Goal: Task Accomplishment & Management: Manage account settings

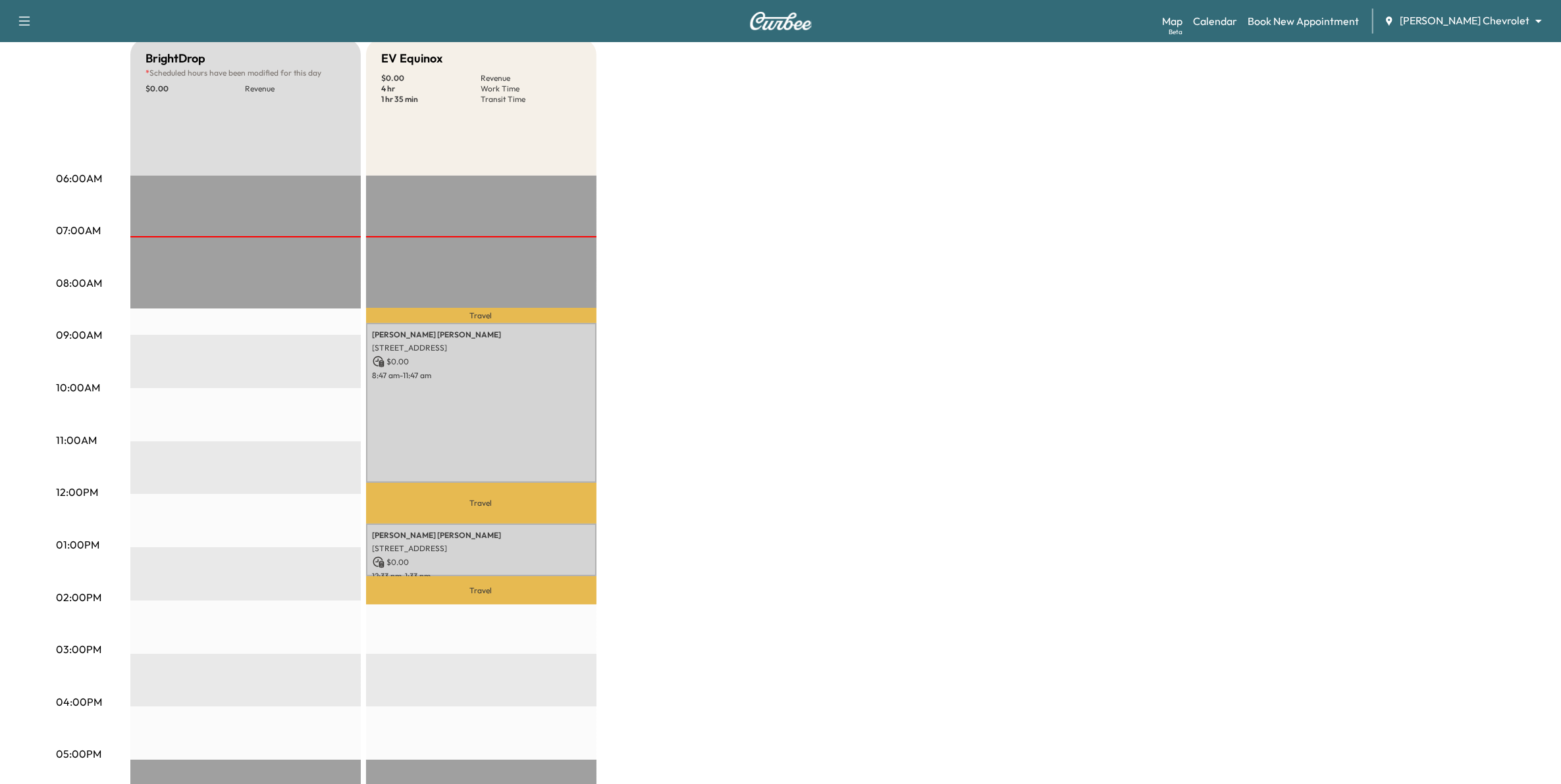
scroll to position [82, 0]
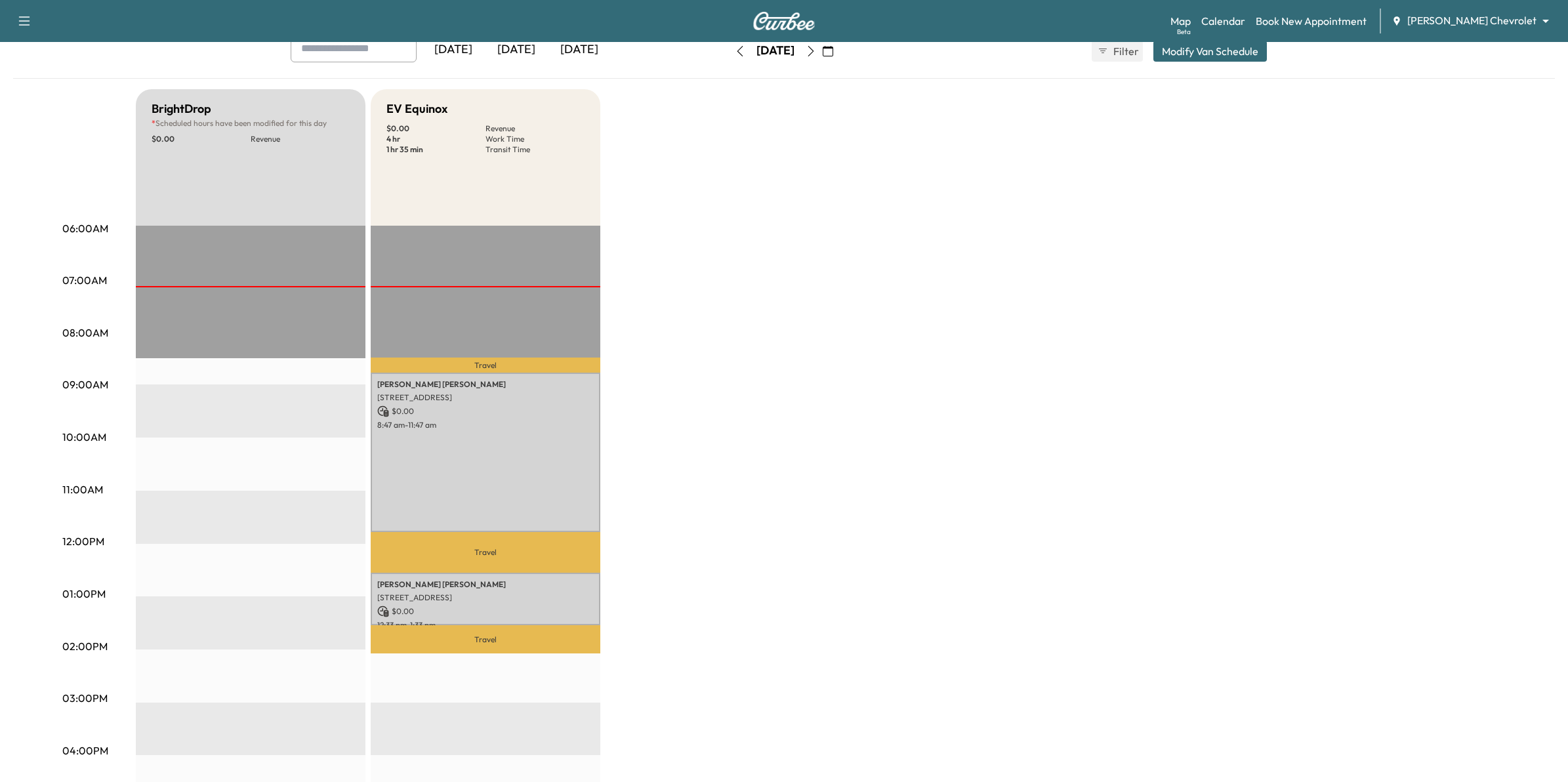
click at [1450, 20] on body "Support Log Out Map Beta Calendar Book New Appointment [PERSON_NAME] Chevrolet …" at bounding box center [784, 309] width 1568 height 782
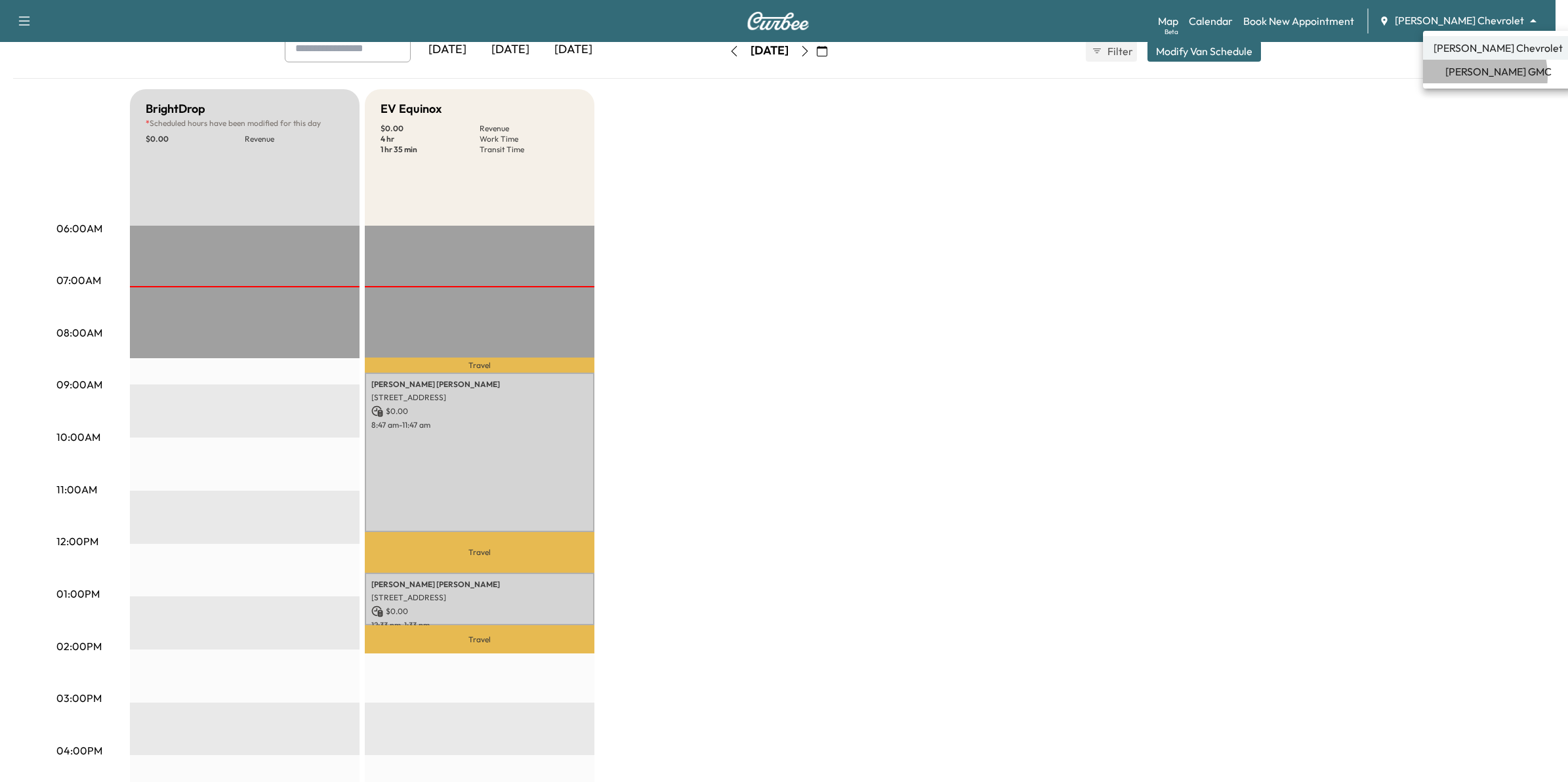
click at [1461, 76] on span "[PERSON_NAME] GMC" at bounding box center [1498, 71] width 106 height 16
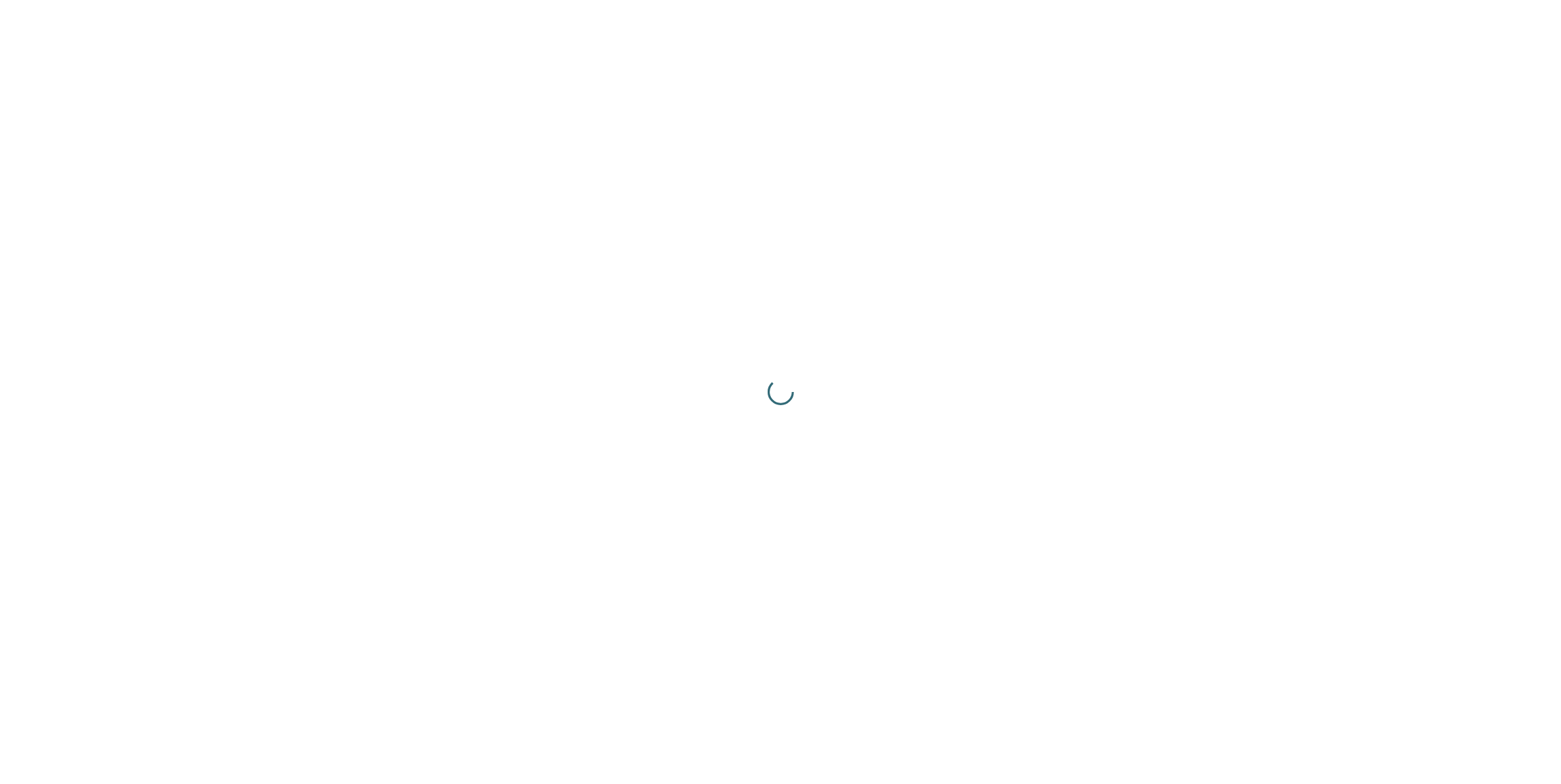
scroll to position [0, 0]
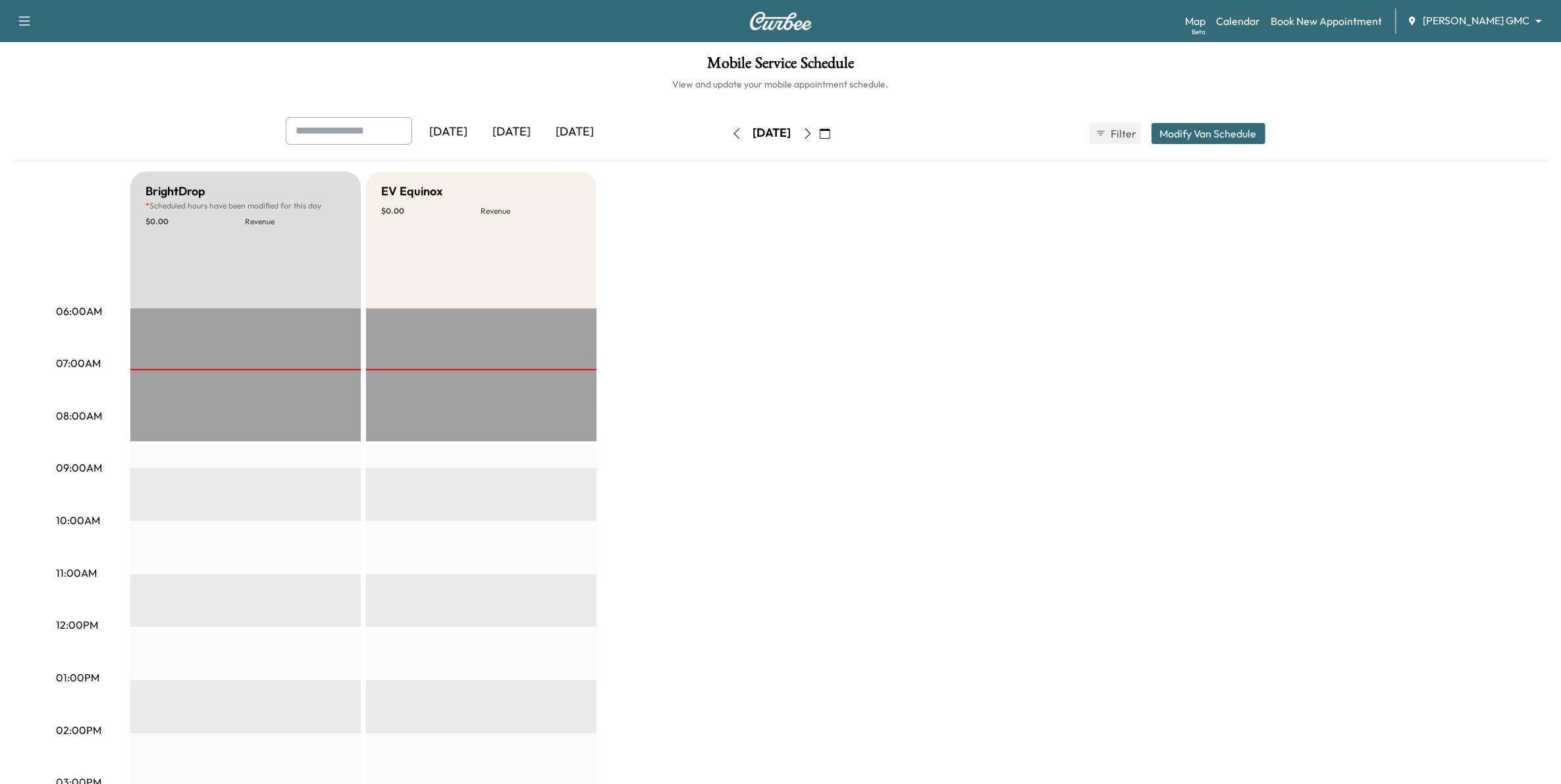
click at [830, 133] on icon "button" at bounding box center [825, 133] width 11 height 11
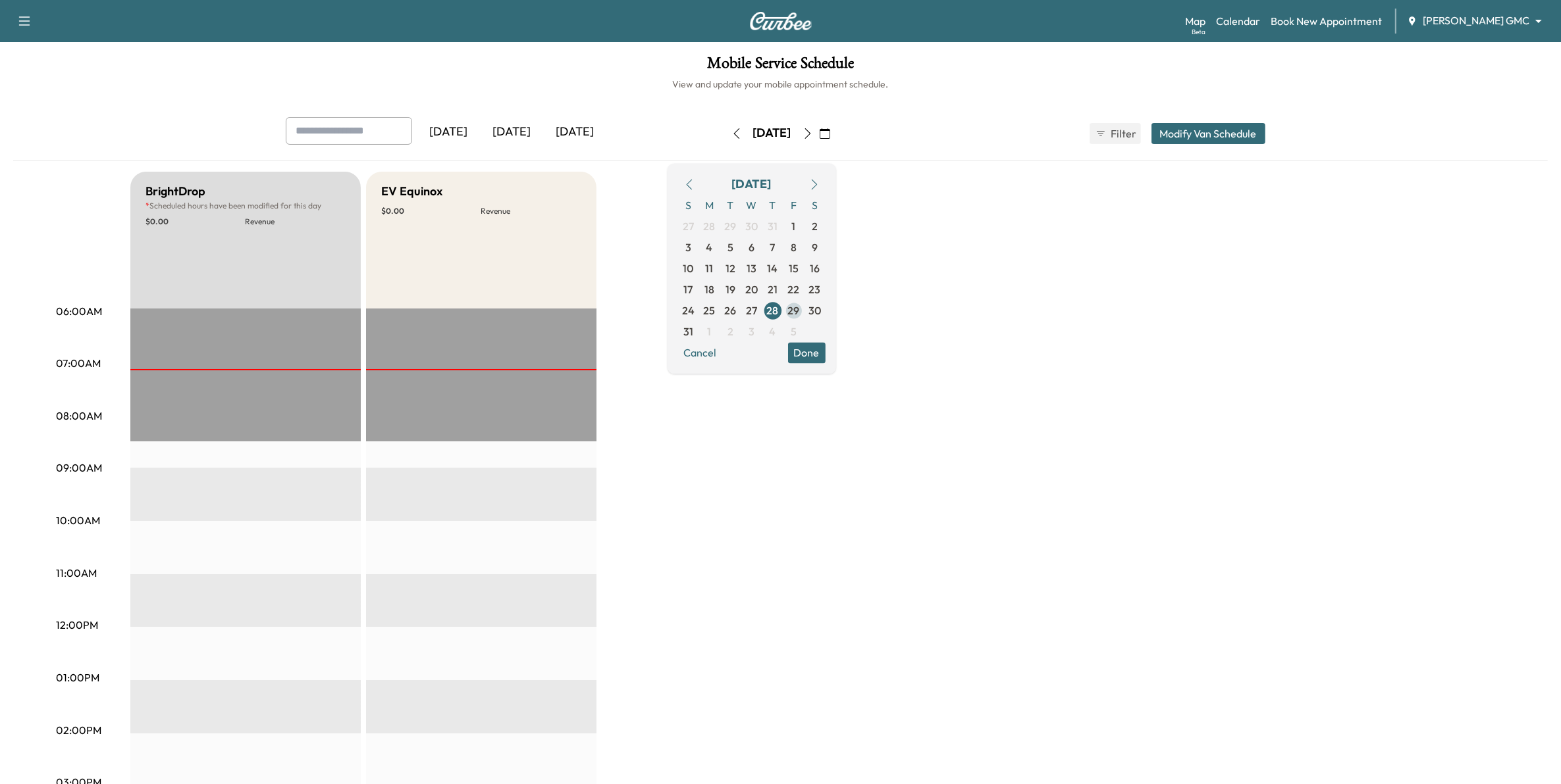
click at [800, 311] on span "29" at bounding box center [794, 311] width 12 height 16
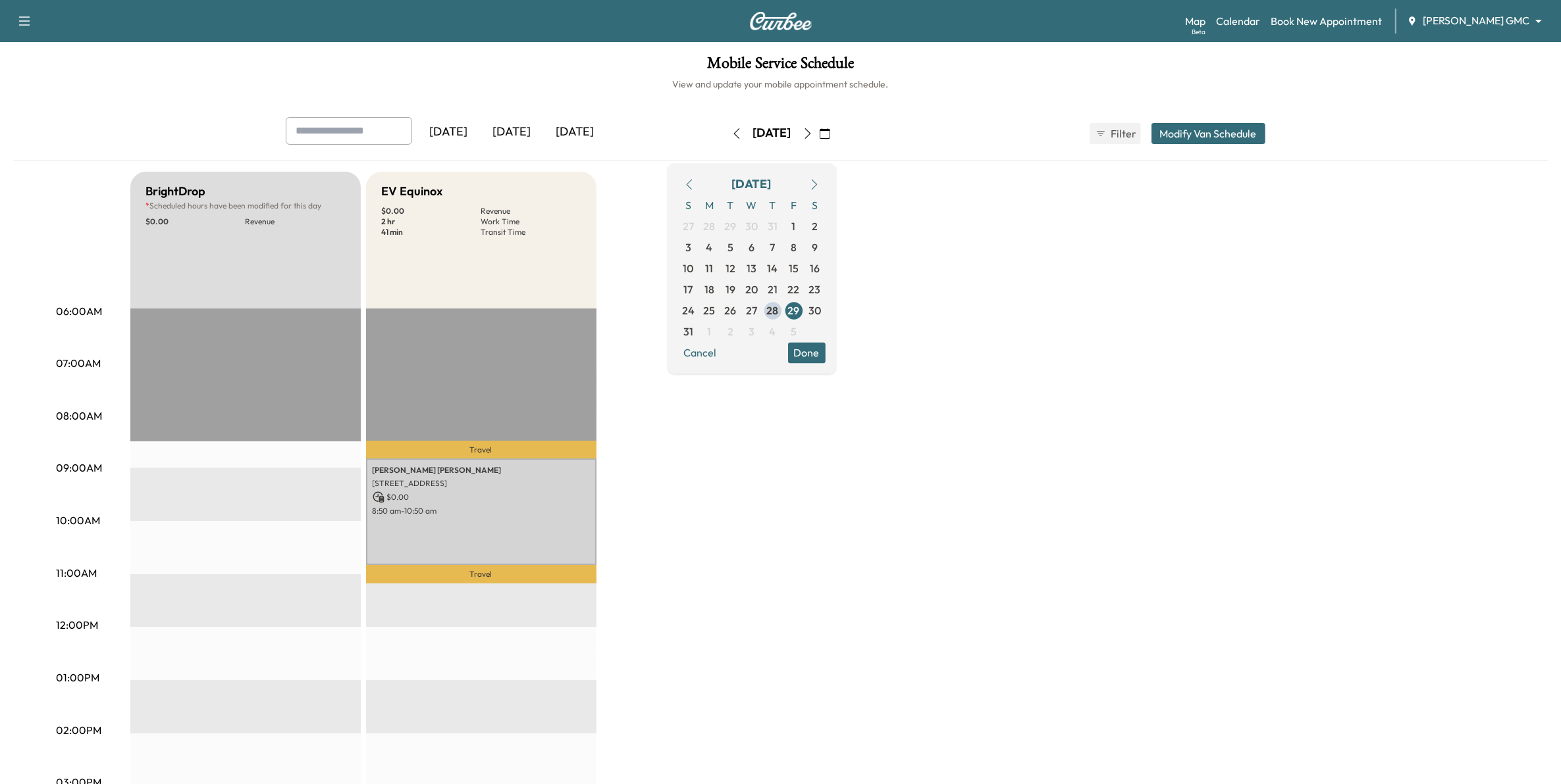
click at [1455, 23] on body "Support Log Out Map Beta Calendar Book New Appointment [PERSON_NAME] GMC ******…" at bounding box center [780, 392] width 1561 height 784
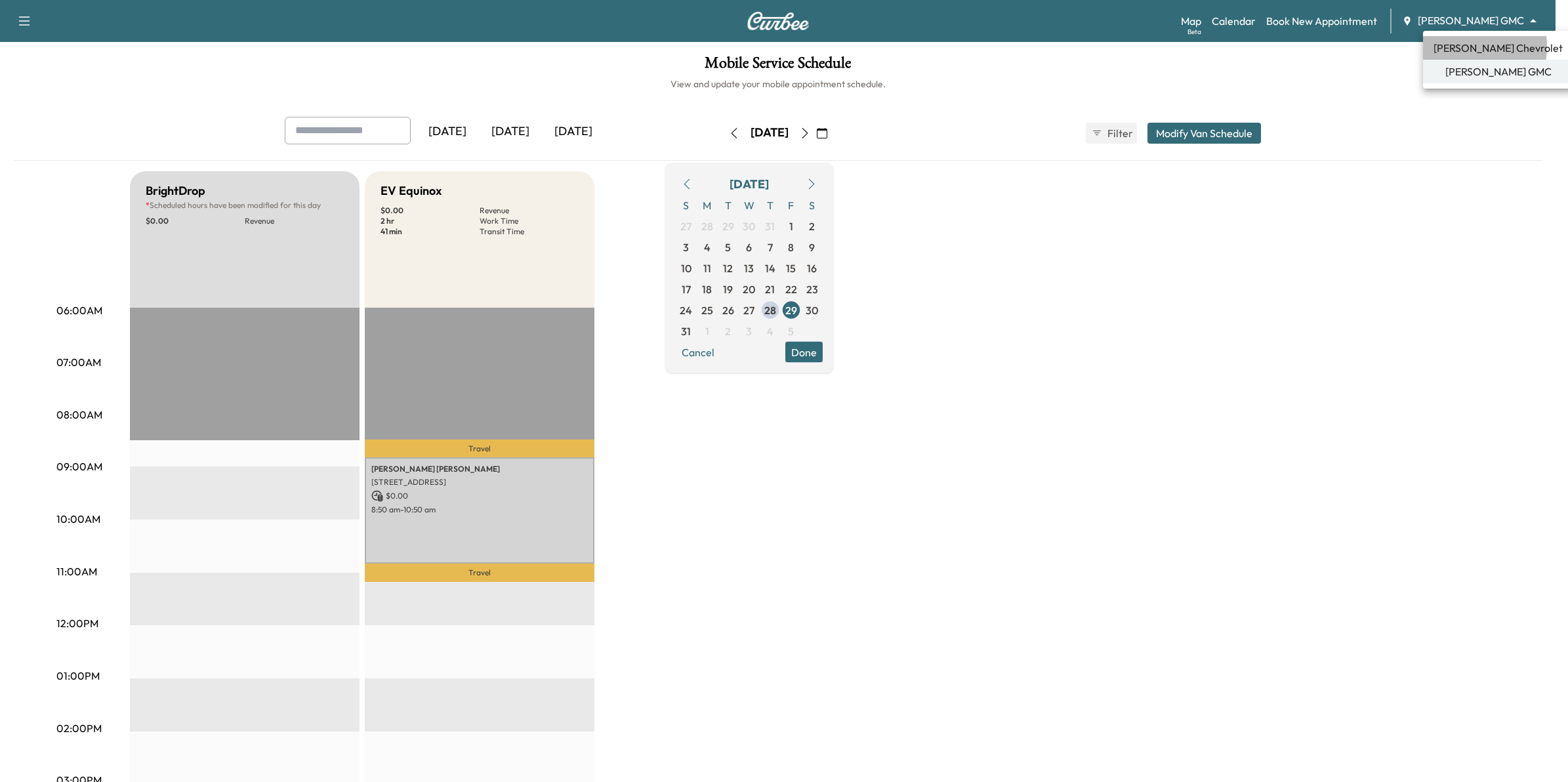
click at [1457, 47] on span "[PERSON_NAME] Chevrolet" at bounding box center [1498, 47] width 129 height 16
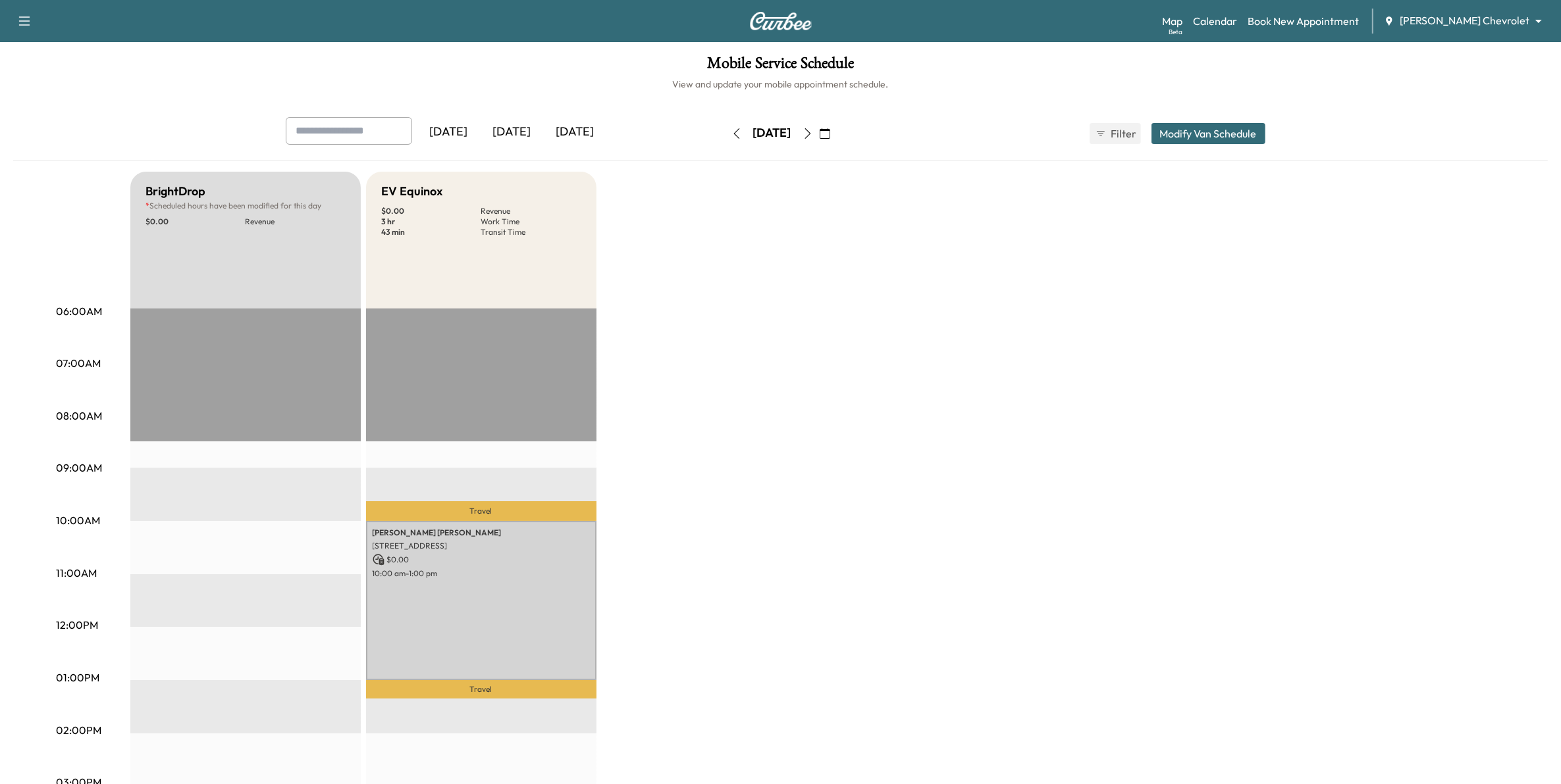
click at [830, 133] on icon "button" at bounding box center [825, 133] width 11 height 11
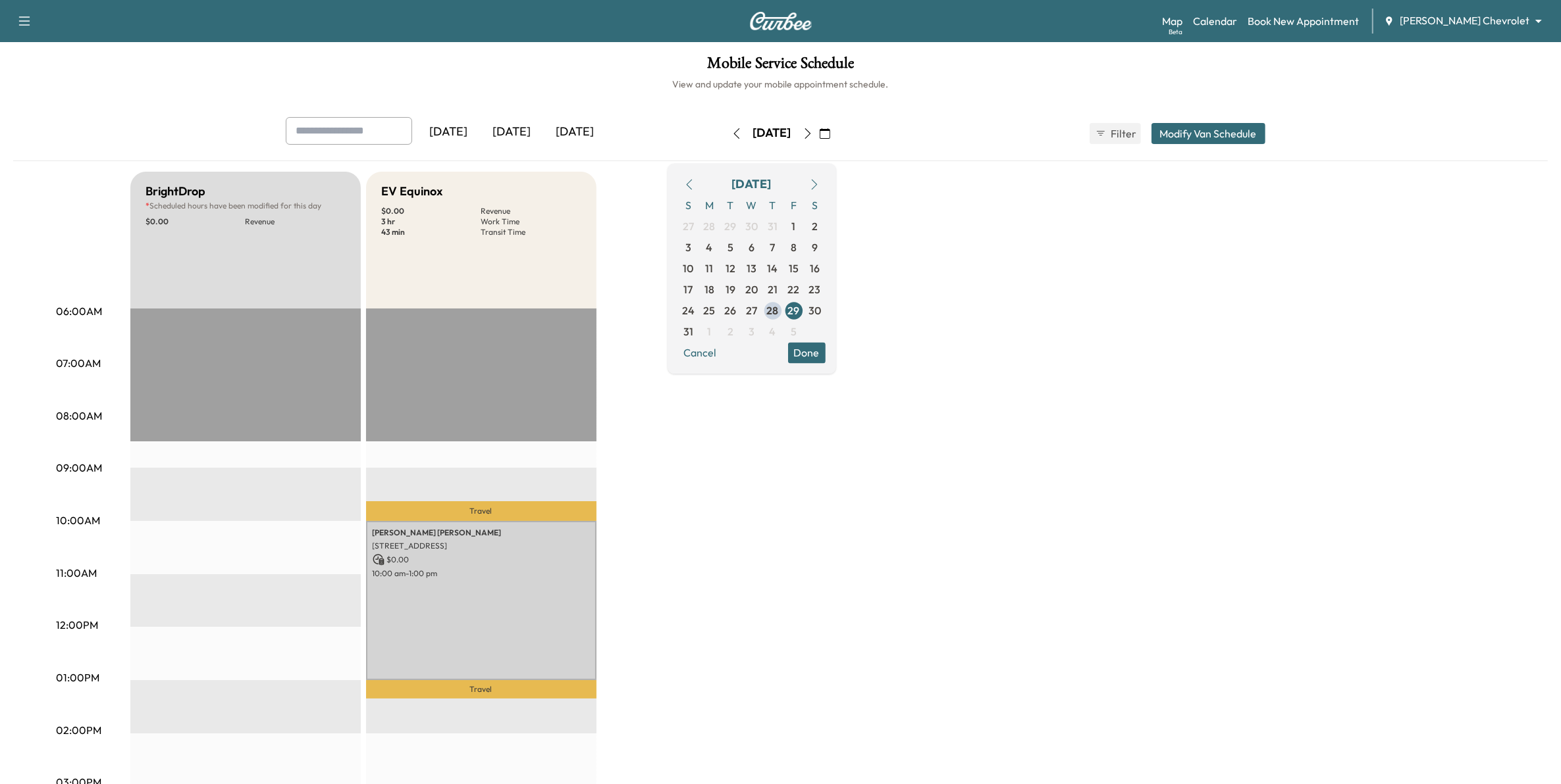
click at [817, 183] on icon "button" at bounding box center [814, 184] width 6 height 11
click at [695, 184] on icon "button" at bounding box center [689, 184] width 11 height 11
click at [779, 314] on span "28" at bounding box center [772, 311] width 12 height 16
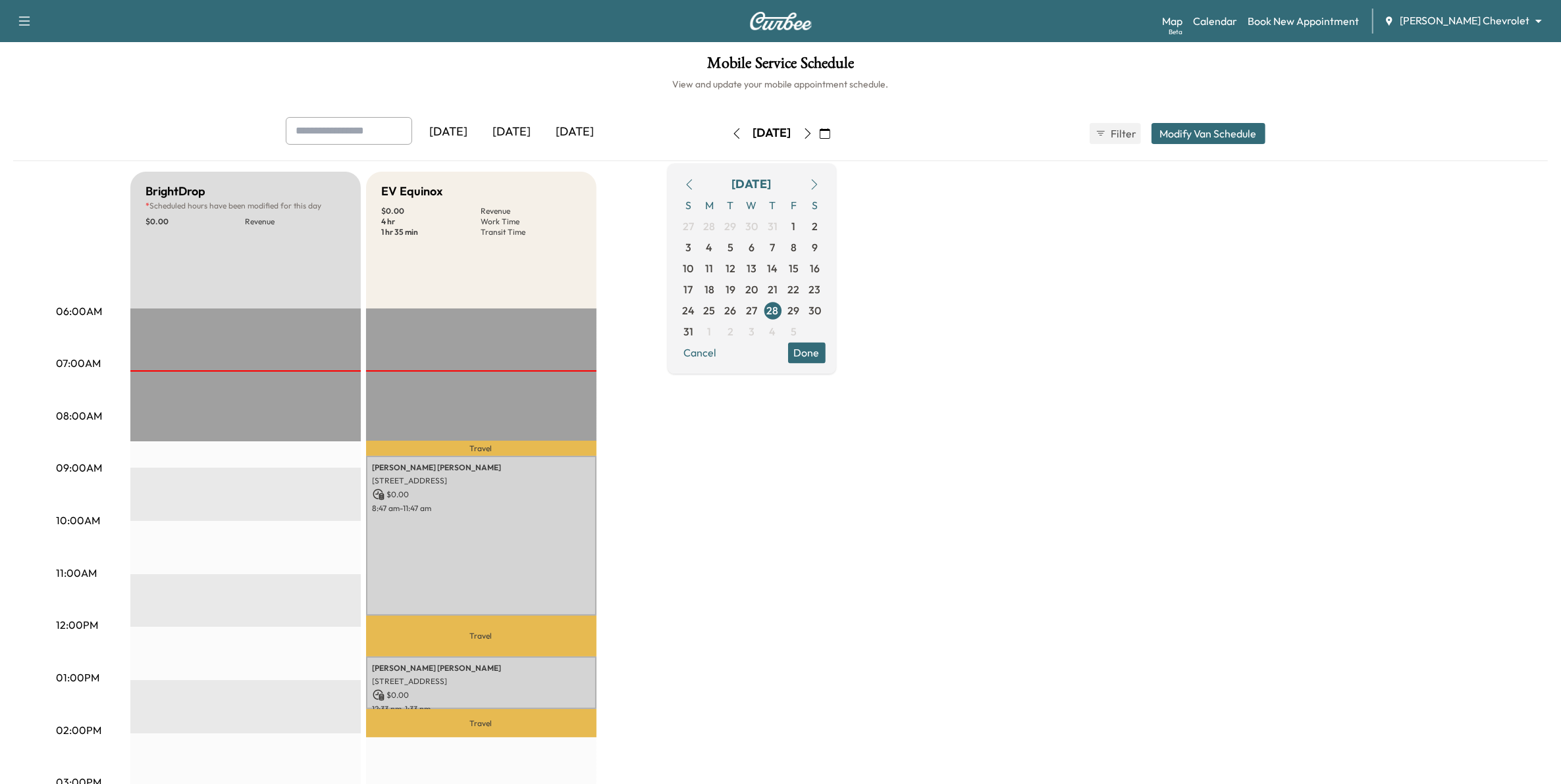
click at [1001, 245] on div "BrightDrop * Scheduled hours have been modified for this day $ 0.00 Revenue EST…" at bounding box center [817, 665] width 1375 height 987
click at [820, 183] on icon "button" at bounding box center [814, 184] width 11 height 11
click at [720, 224] on span "1" at bounding box center [709, 226] width 21 height 21
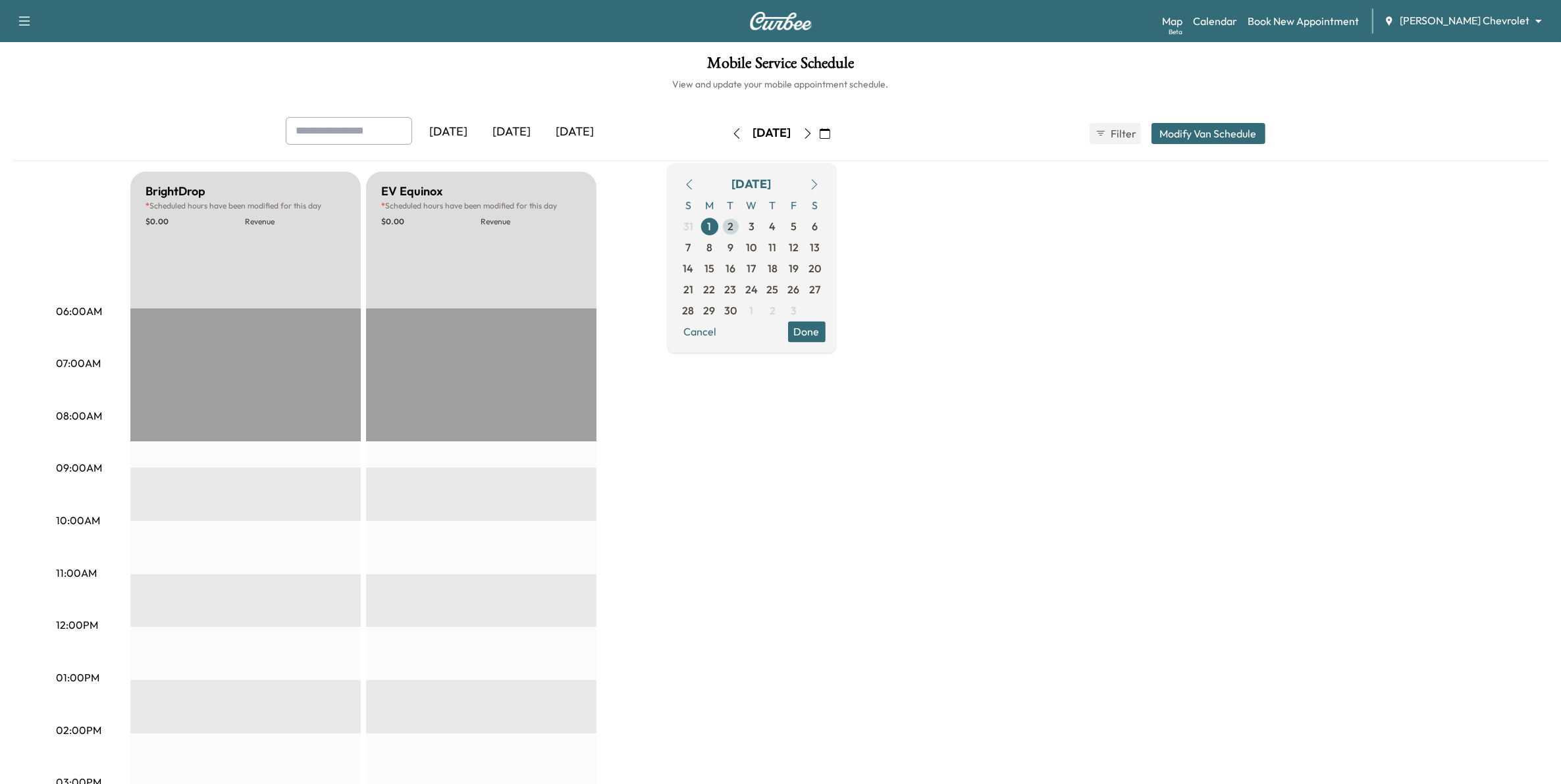
click at [741, 224] on span "2" at bounding box center [730, 226] width 21 height 21
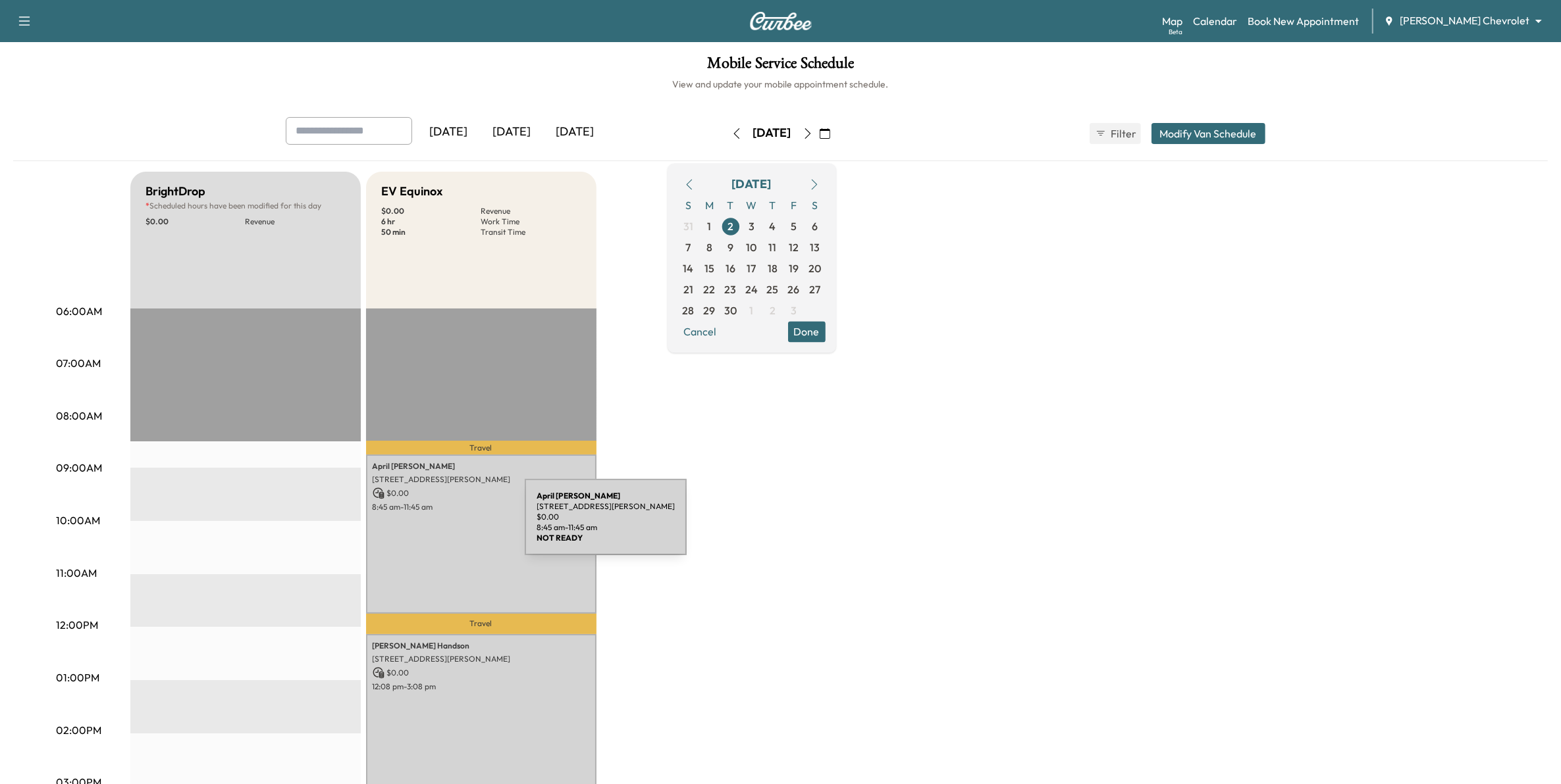
click at [426, 525] on div "[PERSON_NAME] [STREET_ADDRESS][PERSON_NAME] $ 0.00 8:45 am - 11:45 am" at bounding box center [481, 535] width 230 height 160
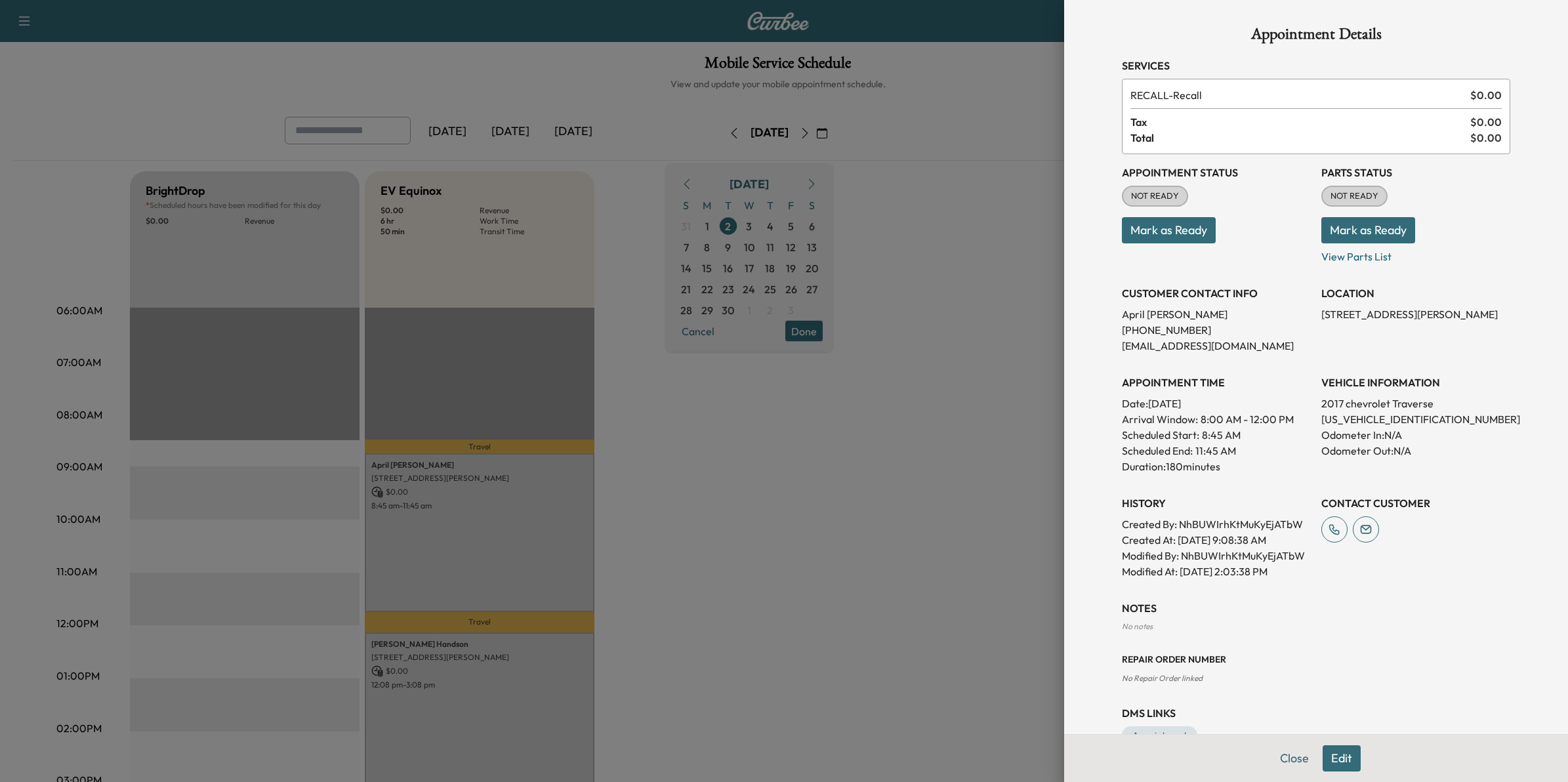
click at [1322, 759] on button "Edit" at bounding box center [1342, 758] width 38 height 26
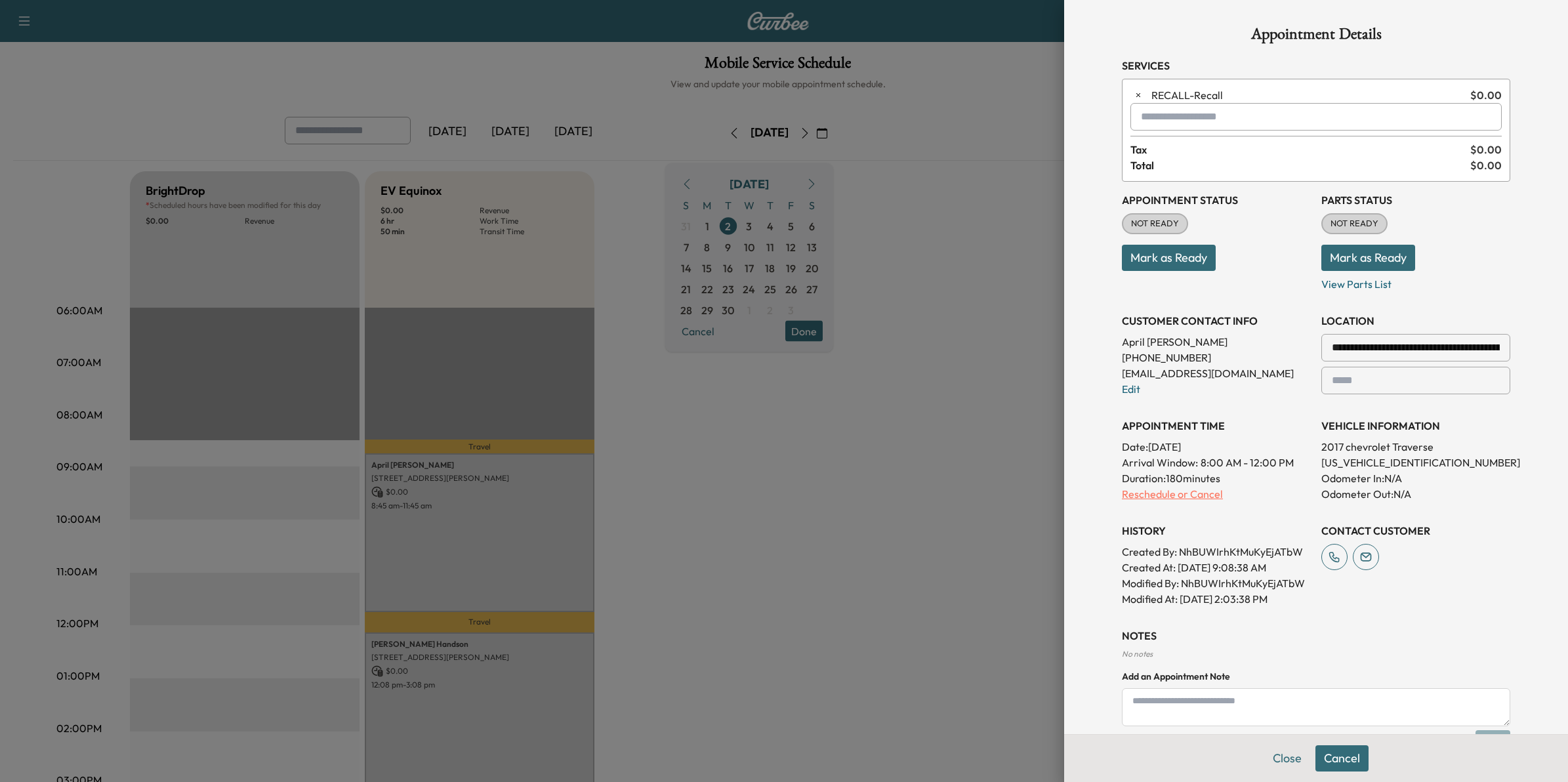
click at [1140, 496] on p "Reschedule or Cancel" at bounding box center [1216, 494] width 189 height 16
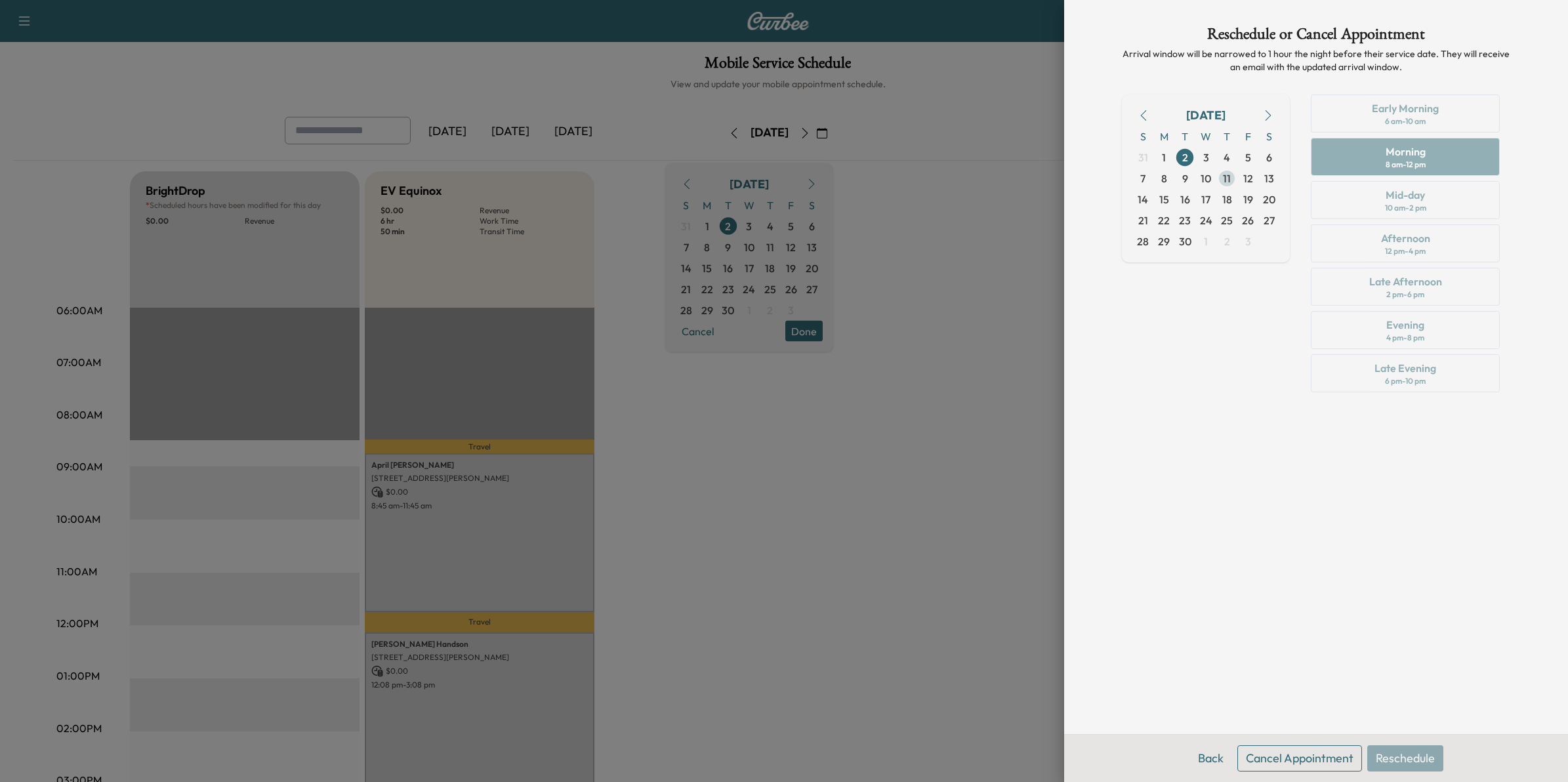
click at [1224, 178] on span "11" at bounding box center [1227, 178] width 8 height 16
click at [1356, 284] on div "Late Afternoon 2 pm - 6 pm" at bounding box center [1405, 287] width 189 height 38
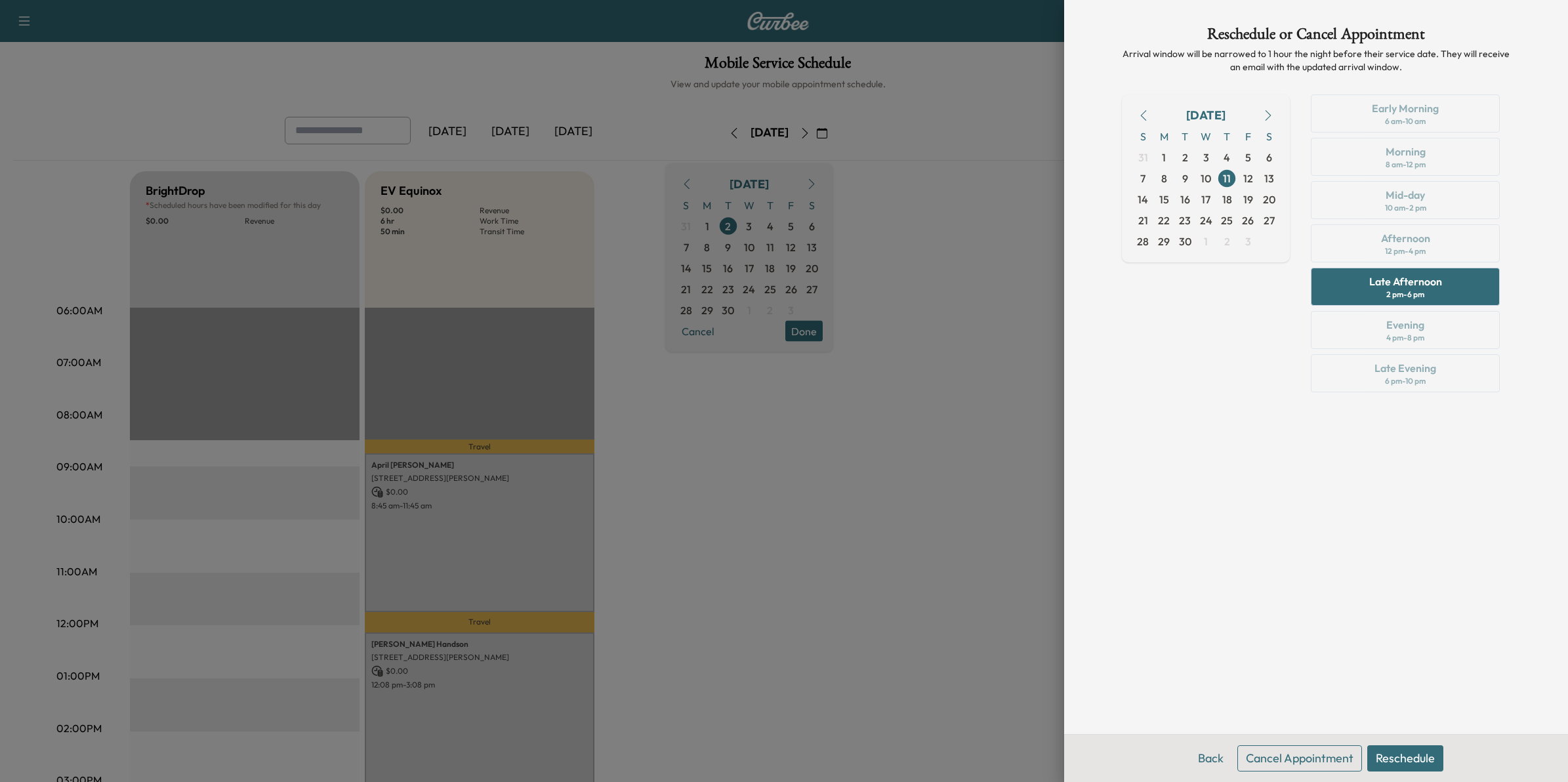
click at [1418, 754] on button "Reschedule" at bounding box center [1405, 758] width 76 height 26
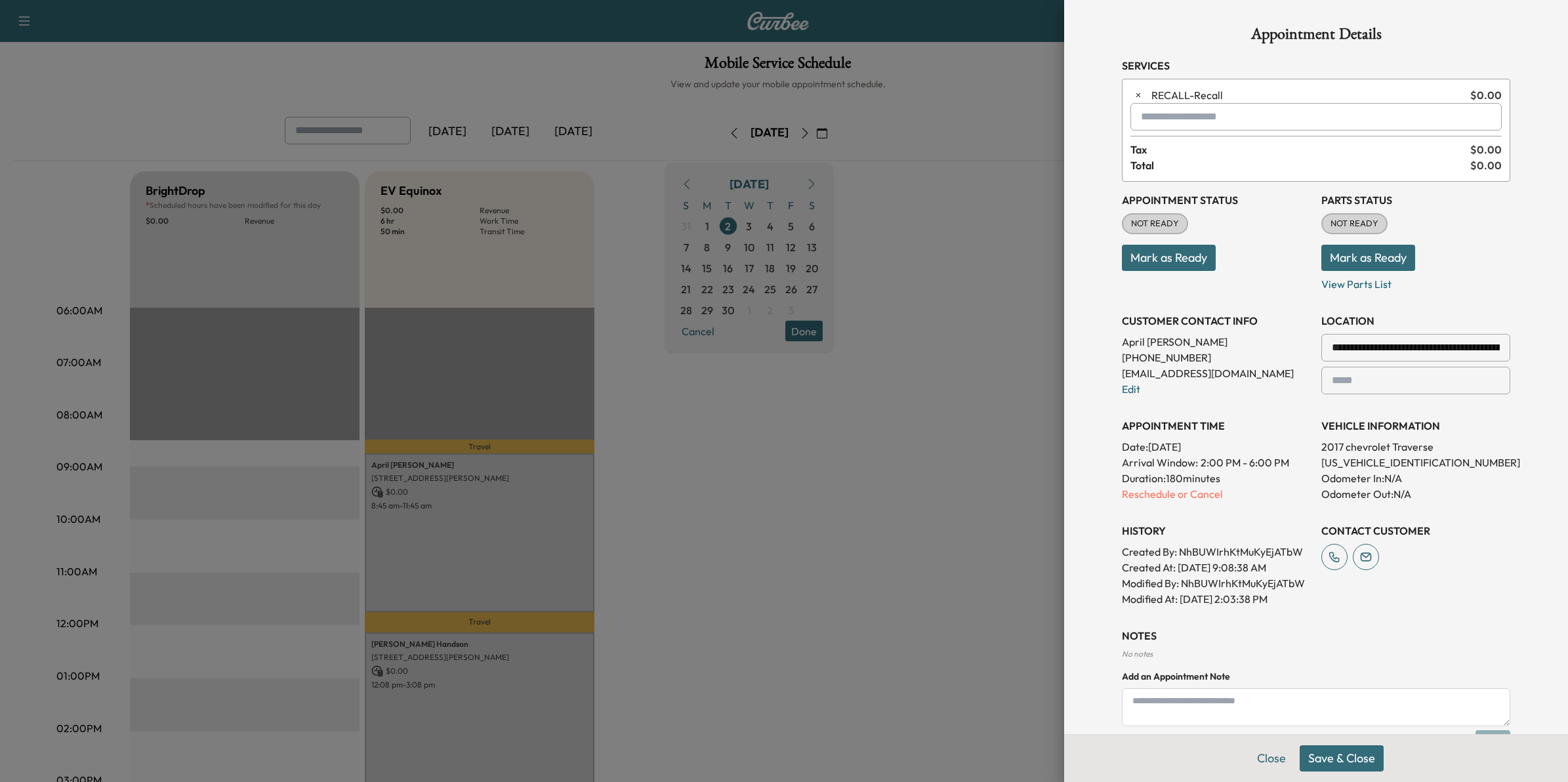
click at [1332, 761] on button "Save & Close" at bounding box center [1342, 758] width 84 height 26
click at [1179, 492] on p "Reschedule or Cancel" at bounding box center [1216, 494] width 189 height 16
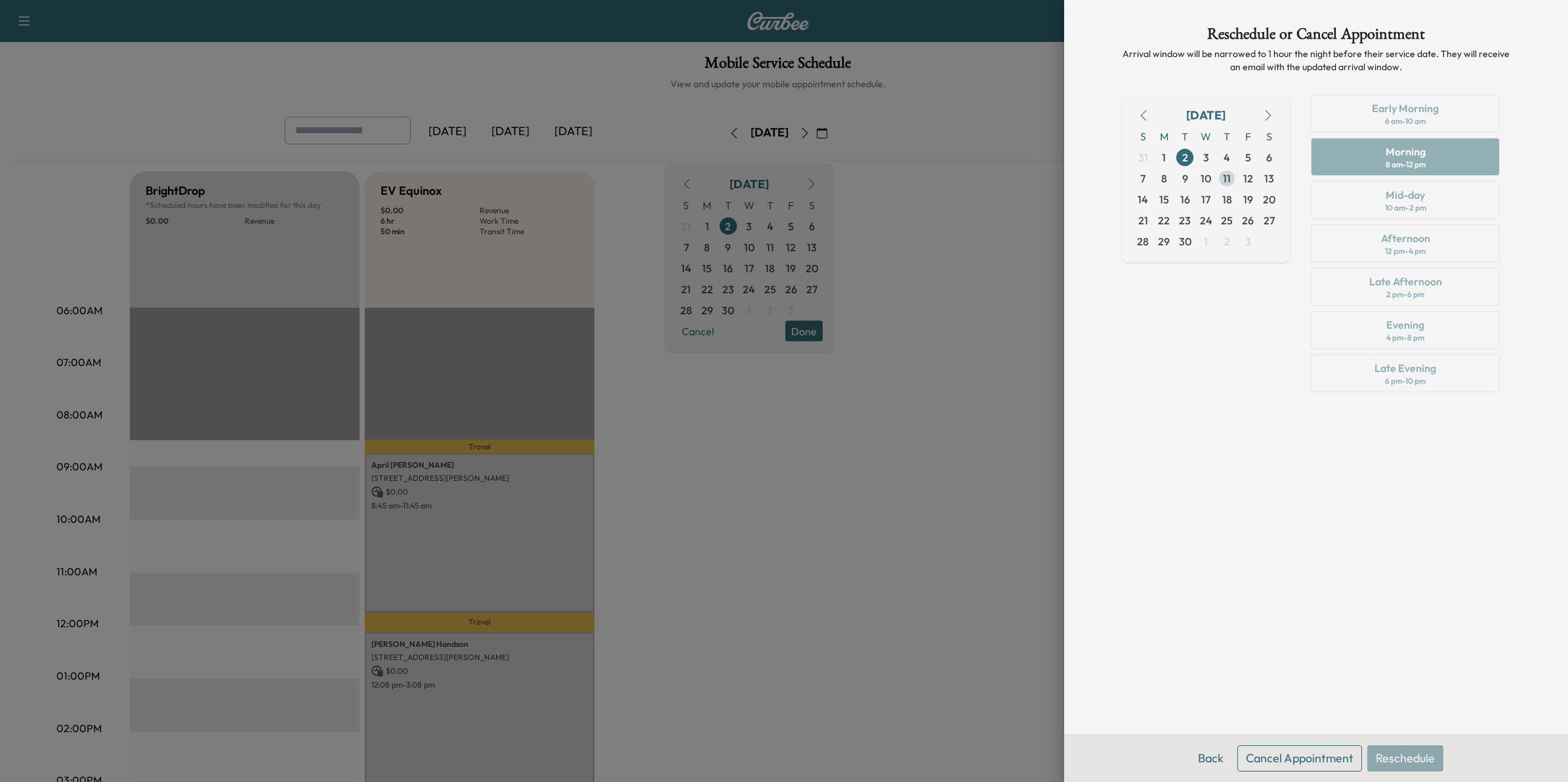
click at [1227, 181] on span "11" at bounding box center [1227, 178] width 8 height 16
click at [1402, 289] on div "Late Afternoon" at bounding box center [1405, 282] width 73 height 16
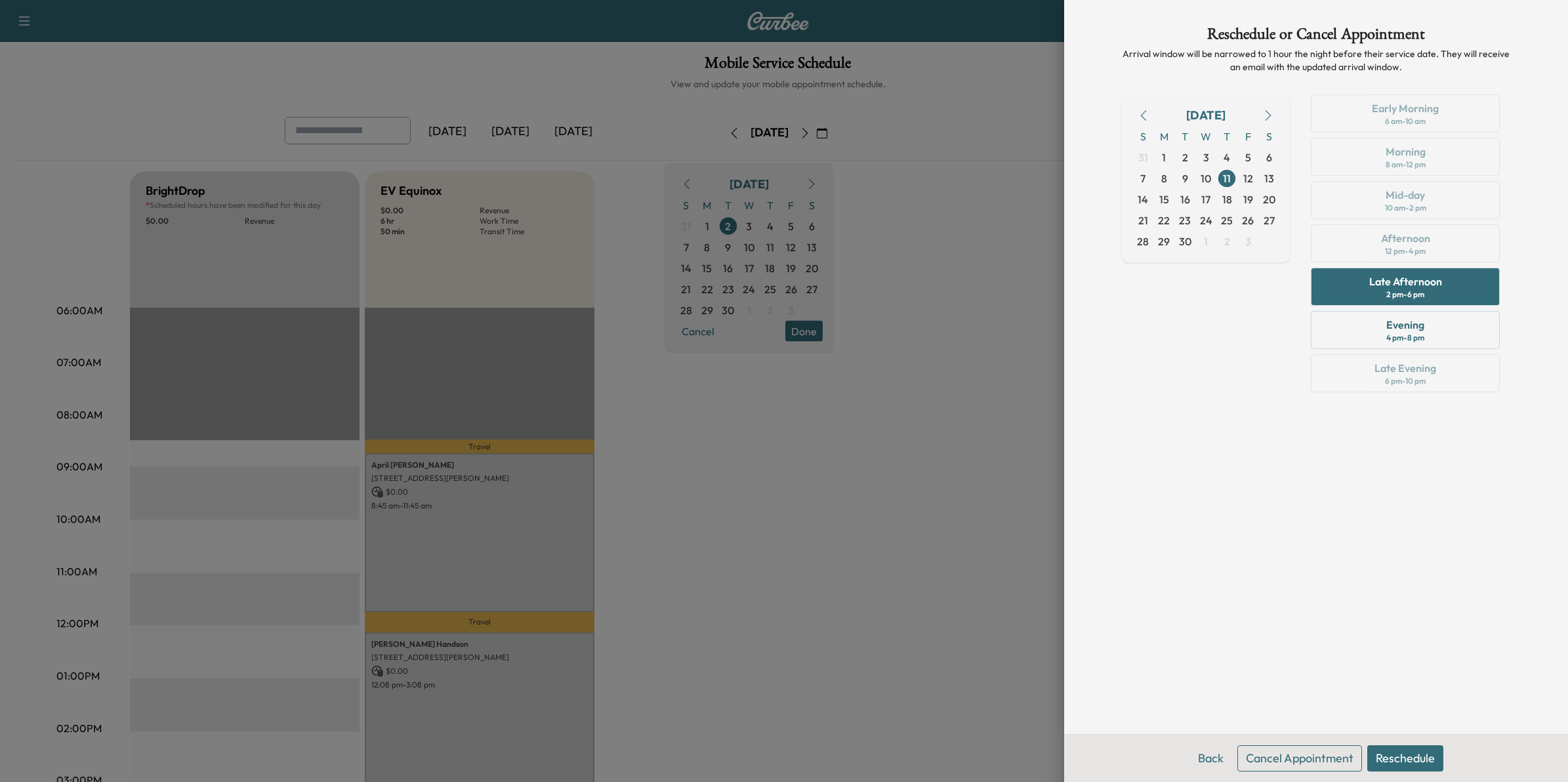
click at [1401, 755] on button "Reschedule" at bounding box center [1405, 758] width 76 height 26
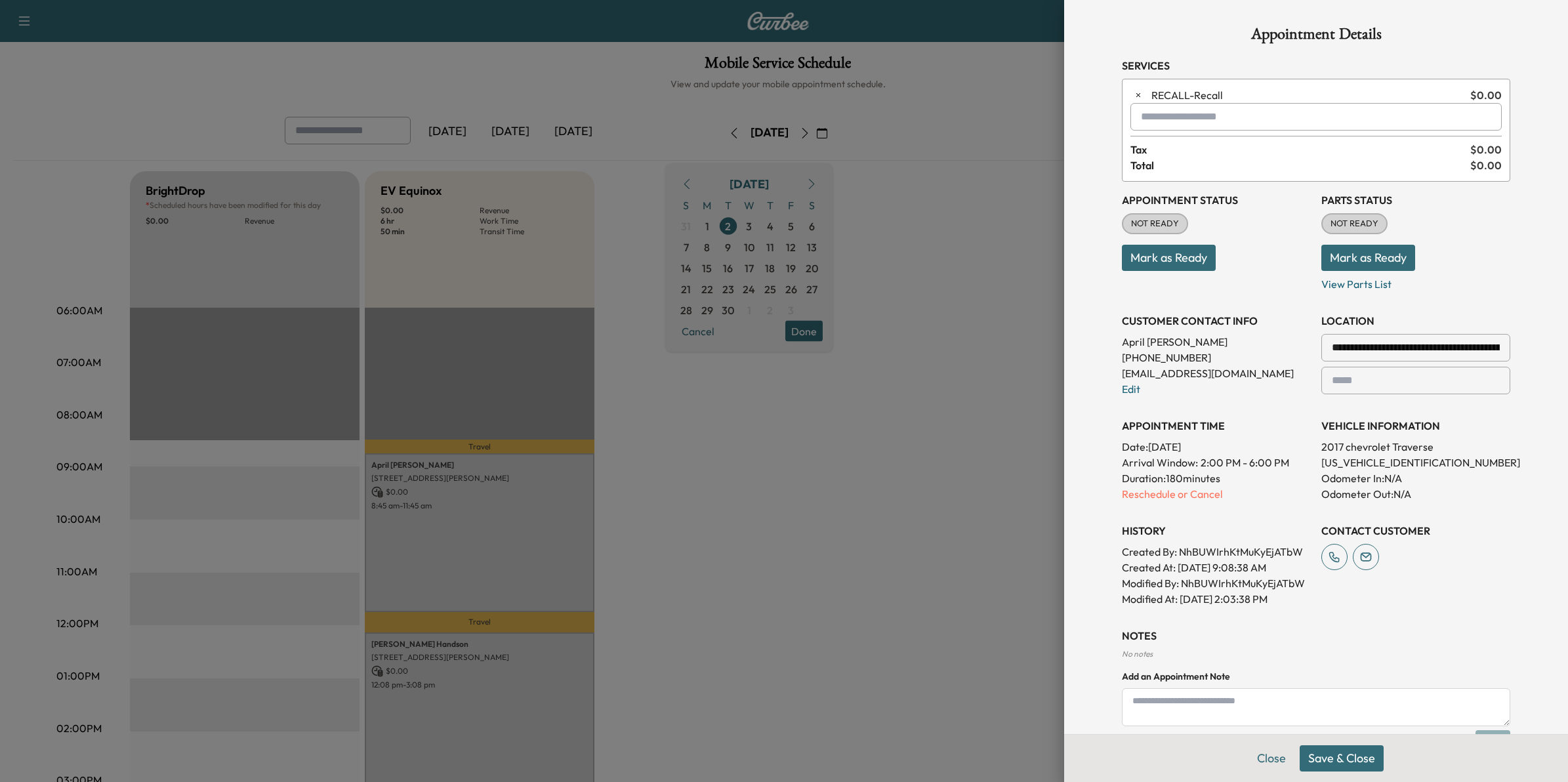
click at [1326, 761] on button "Save & Close" at bounding box center [1342, 758] width 84 height 26
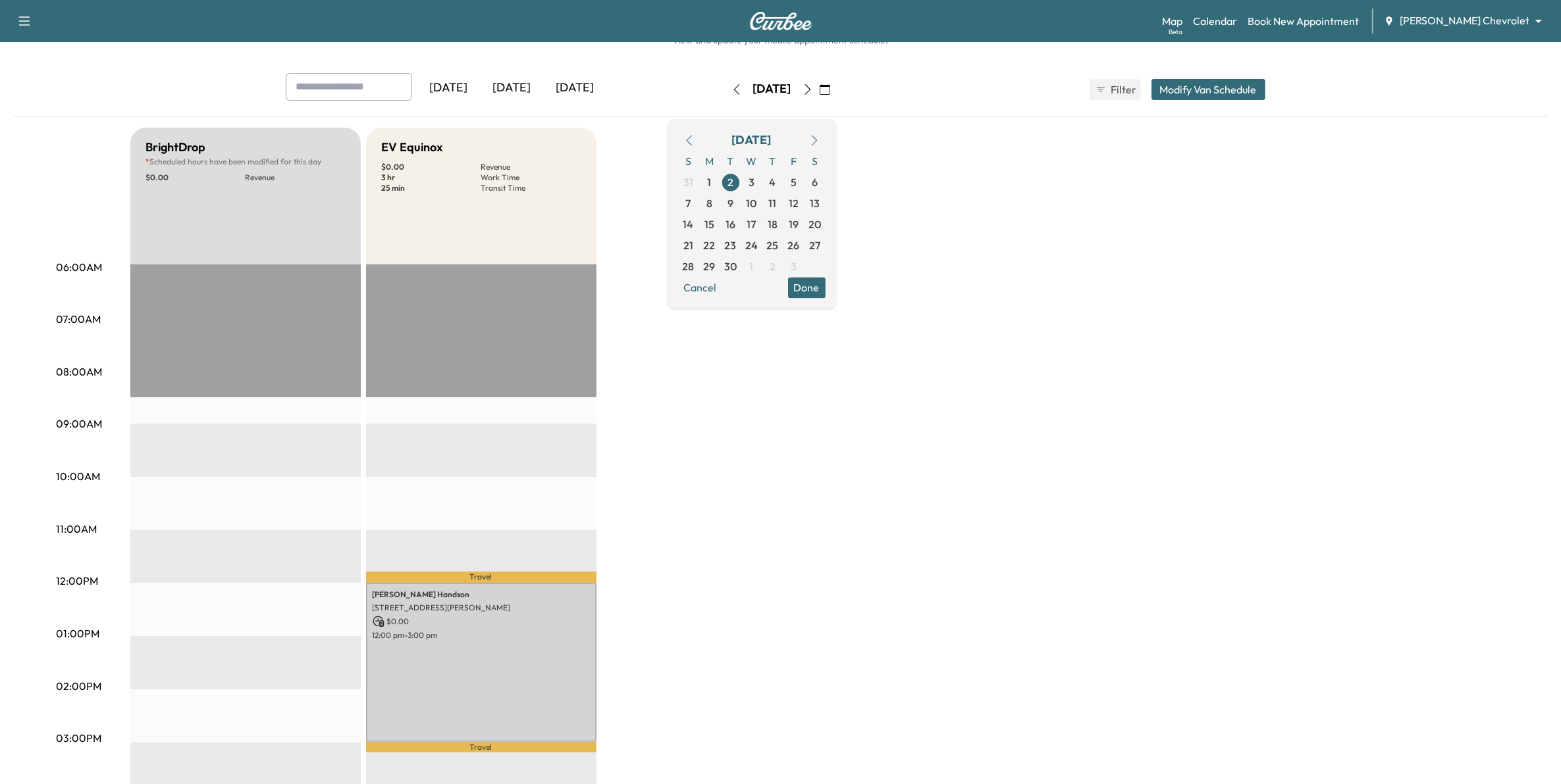
scroll to position [82, 0]
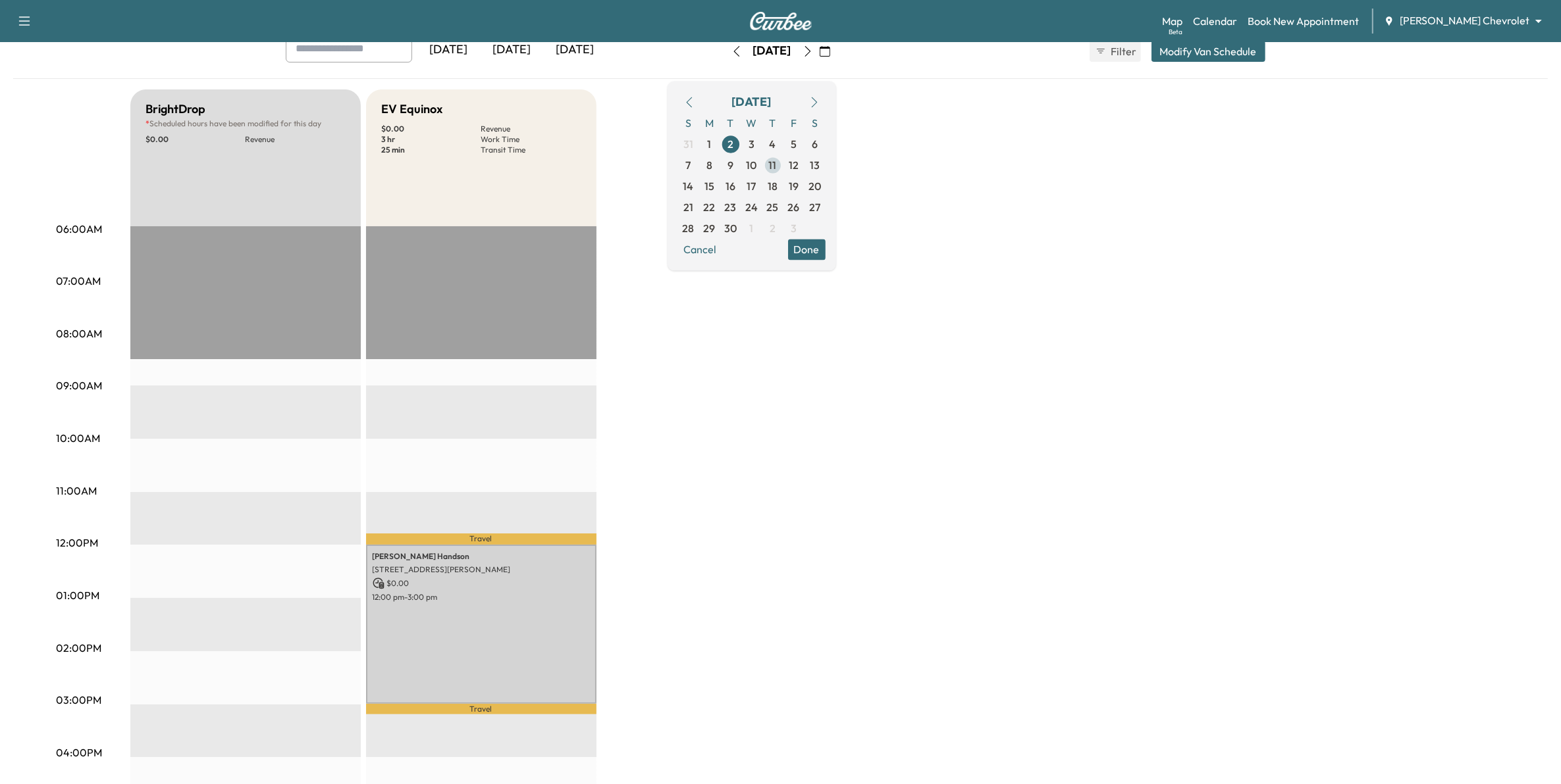
click at [784, 161] on span "11" at bounding box center [772, 165] width 21 height 21
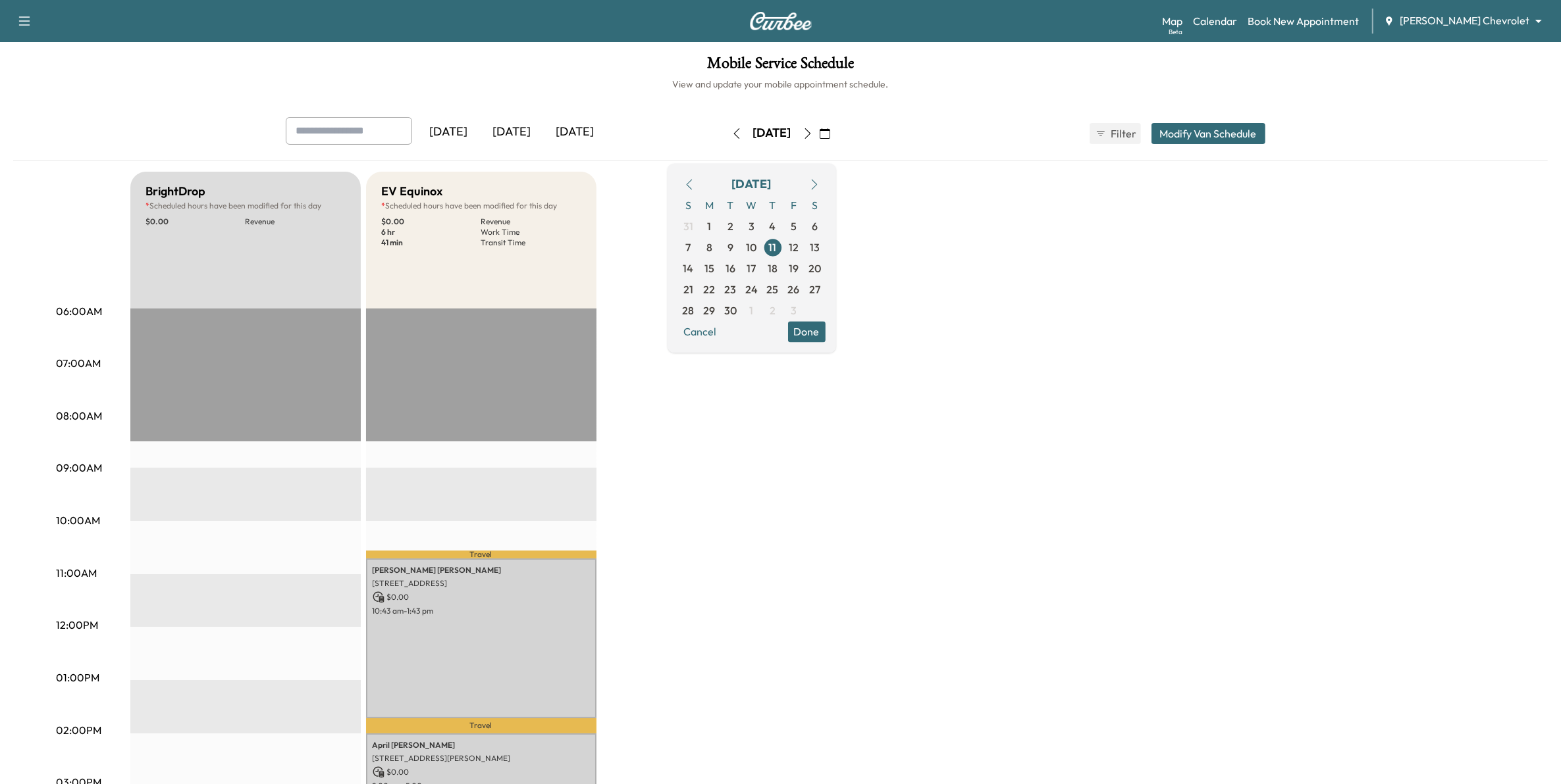
click at [826, 334] on button "Done" at bounding box center [807, 331] width 38 height 21
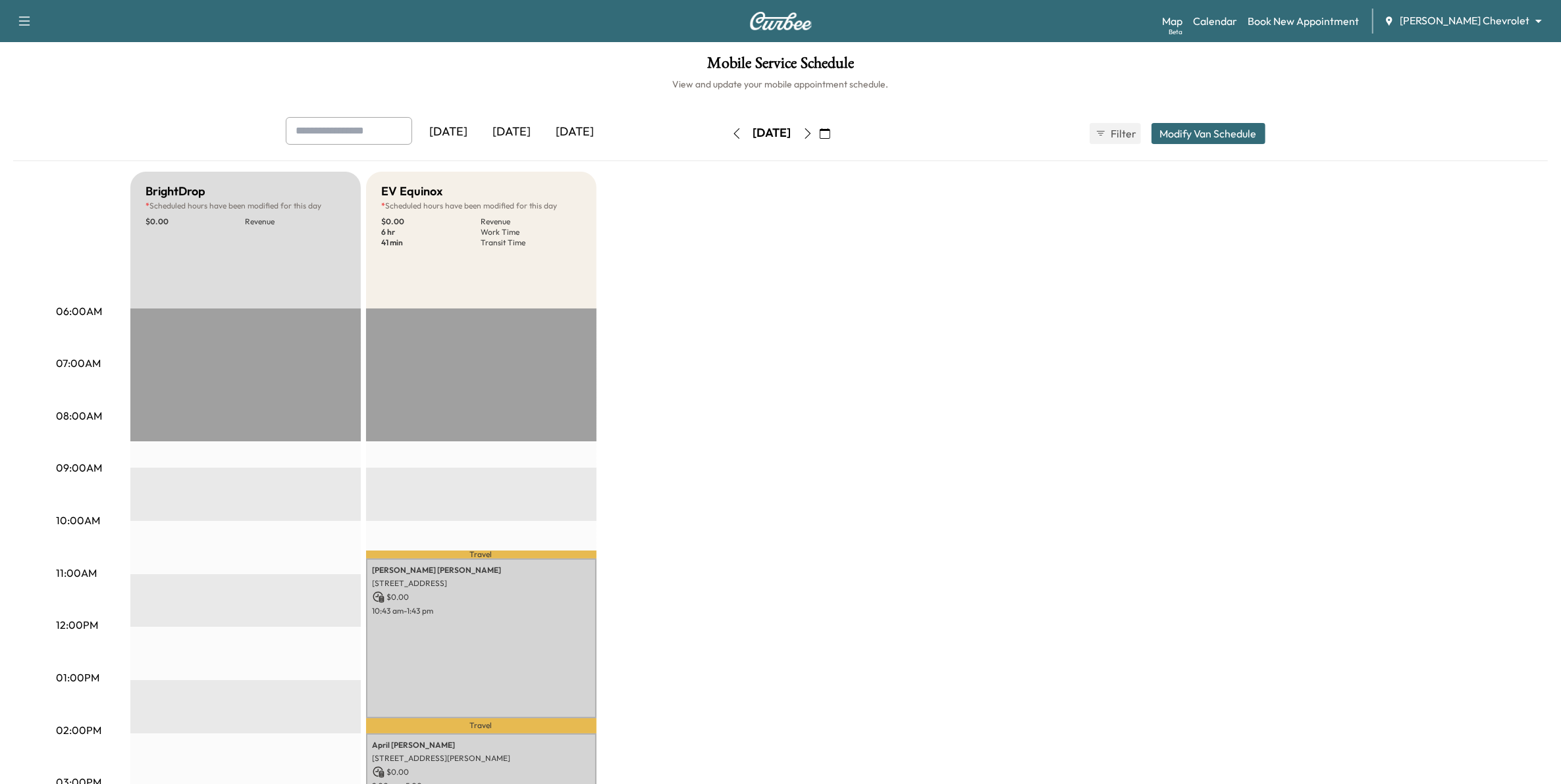
click at [514, 128] on div "[DATE]" at bounding box center [512, 132] width 63 height 30
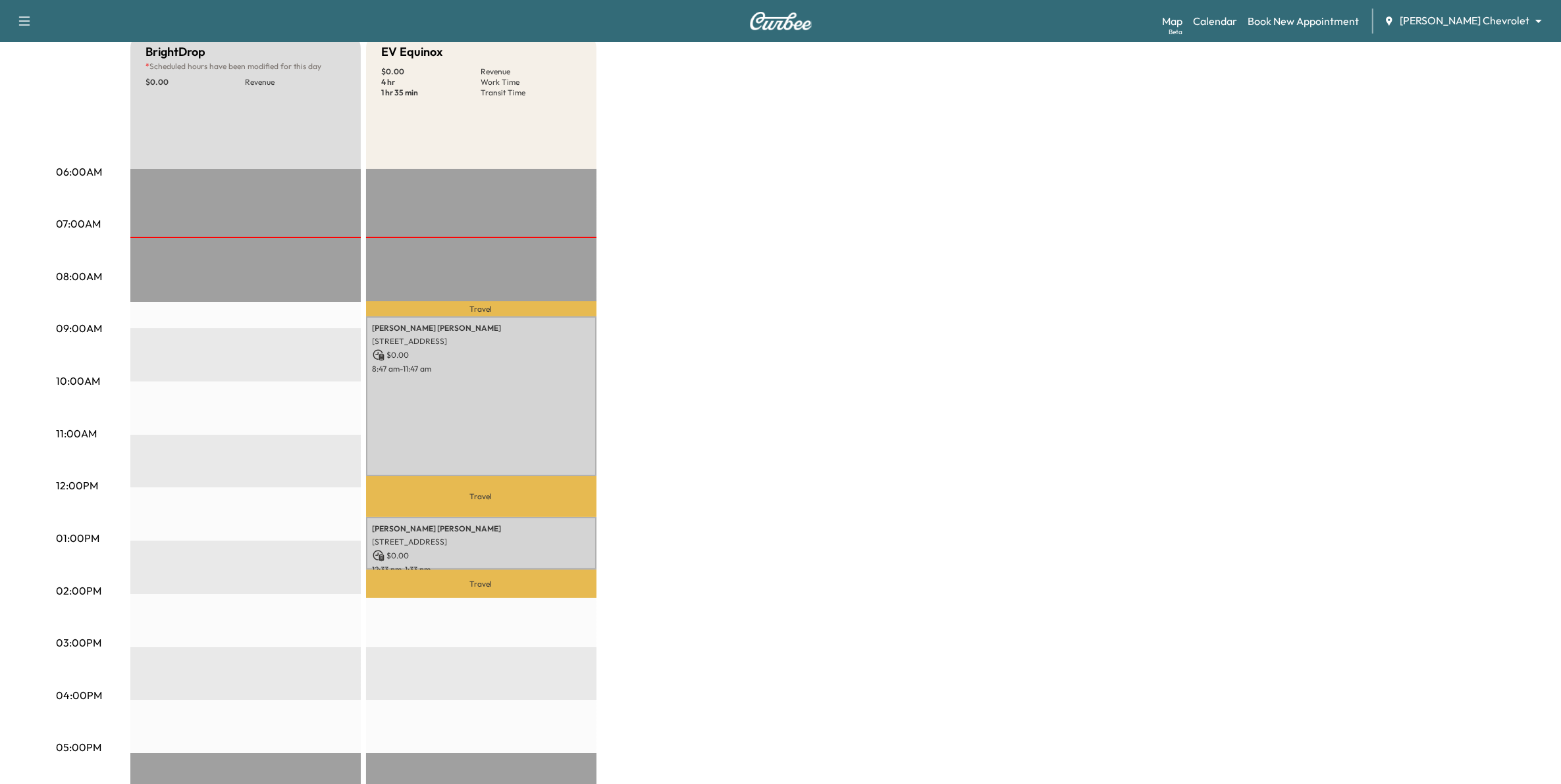
scroll to position [164, 0]
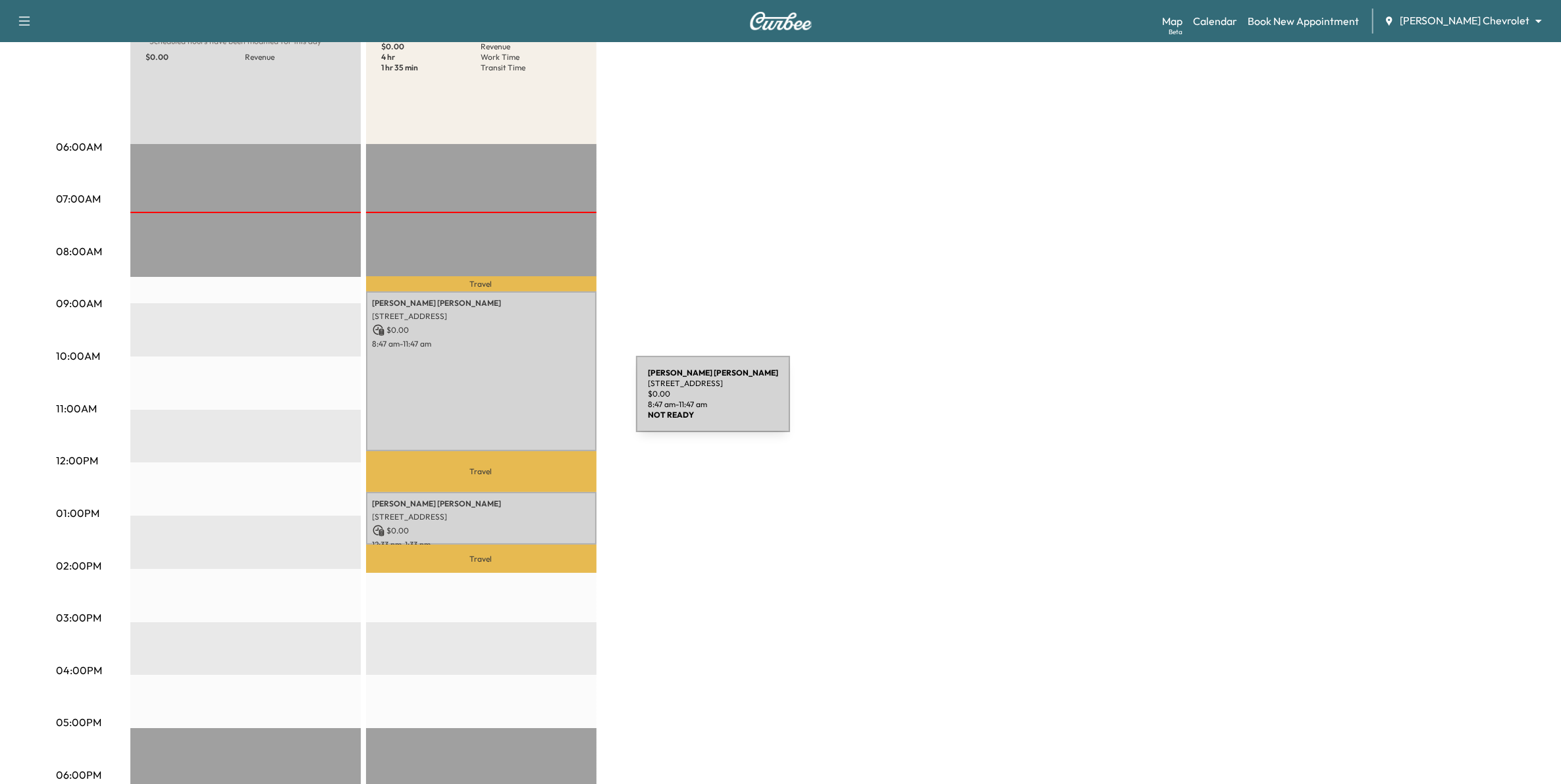
click at [537, 402] on div "[PERSON_NAME] [STREET_ADDRESS] $ 0.00 8:47 am - 11:47 am" at bounding box center [481, 371] width 230 height 160
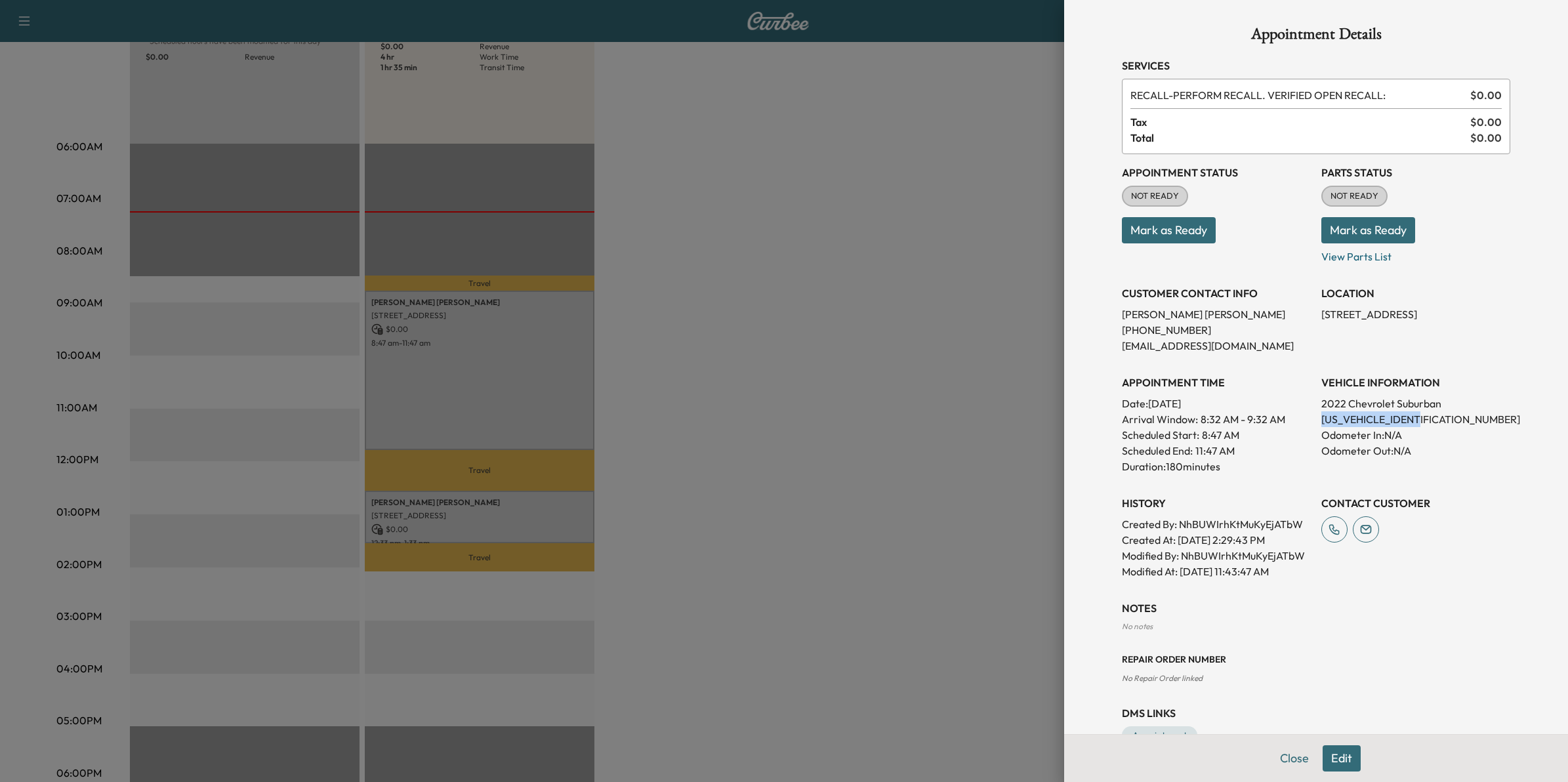
drag, startPoint x: 1418, startPoint y: 420, endPoint x: 1306, endPoint y: 424, distance: 112.1
click at [1306, 424] on div "Appointment Status NOT READY Mark as Ready Parts Status NOT READY Mark as Ready…" at bounding box center [1316, 367] width 389 height 425
drag, startPoint x: 1306, startPoint y: 424, endPoint x: 1319, endPoint y: 419, distance: 13.9
copy p "[US_VEHICLE_IDENTIFICATION_NUMBER]"
click at [956, 186] on div at bounding box center [784, 391] width 1568 height 782
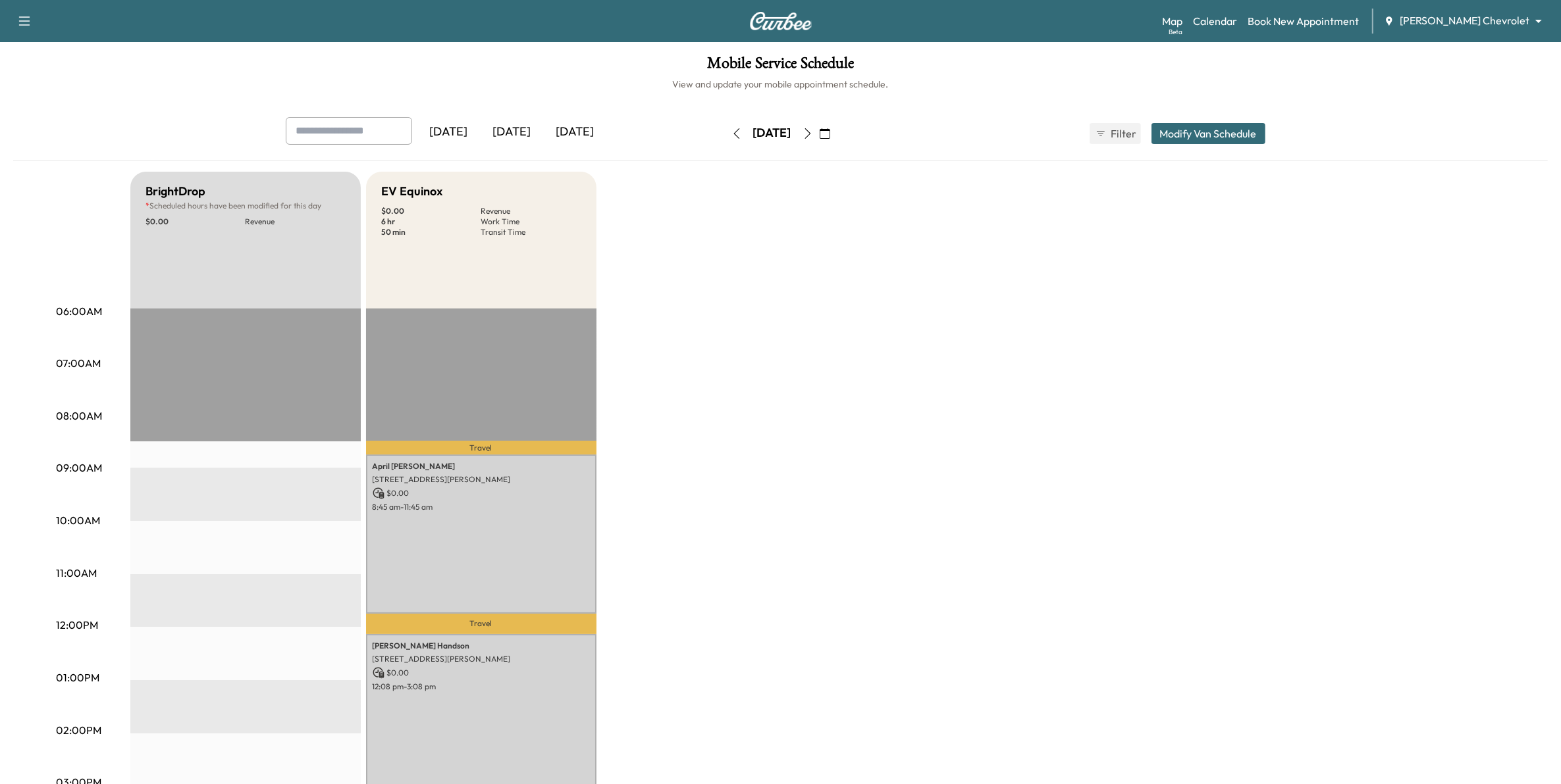
click at [830, 132] on icon "button" at bounding box center [825, 133] width 11 height 11
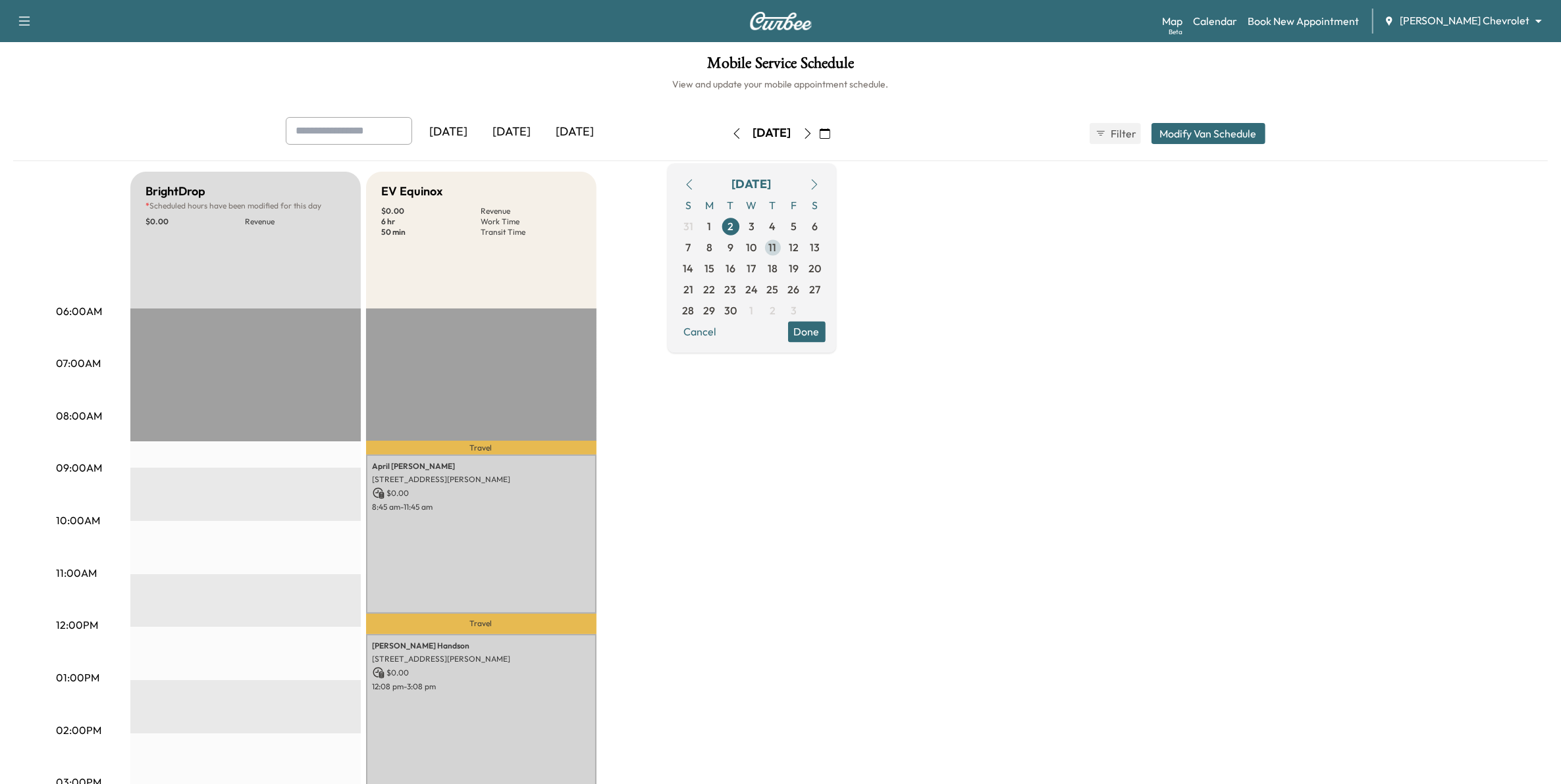
click at [777, 251] on span "11" at bounding box center [773, 247] width 8 height 16
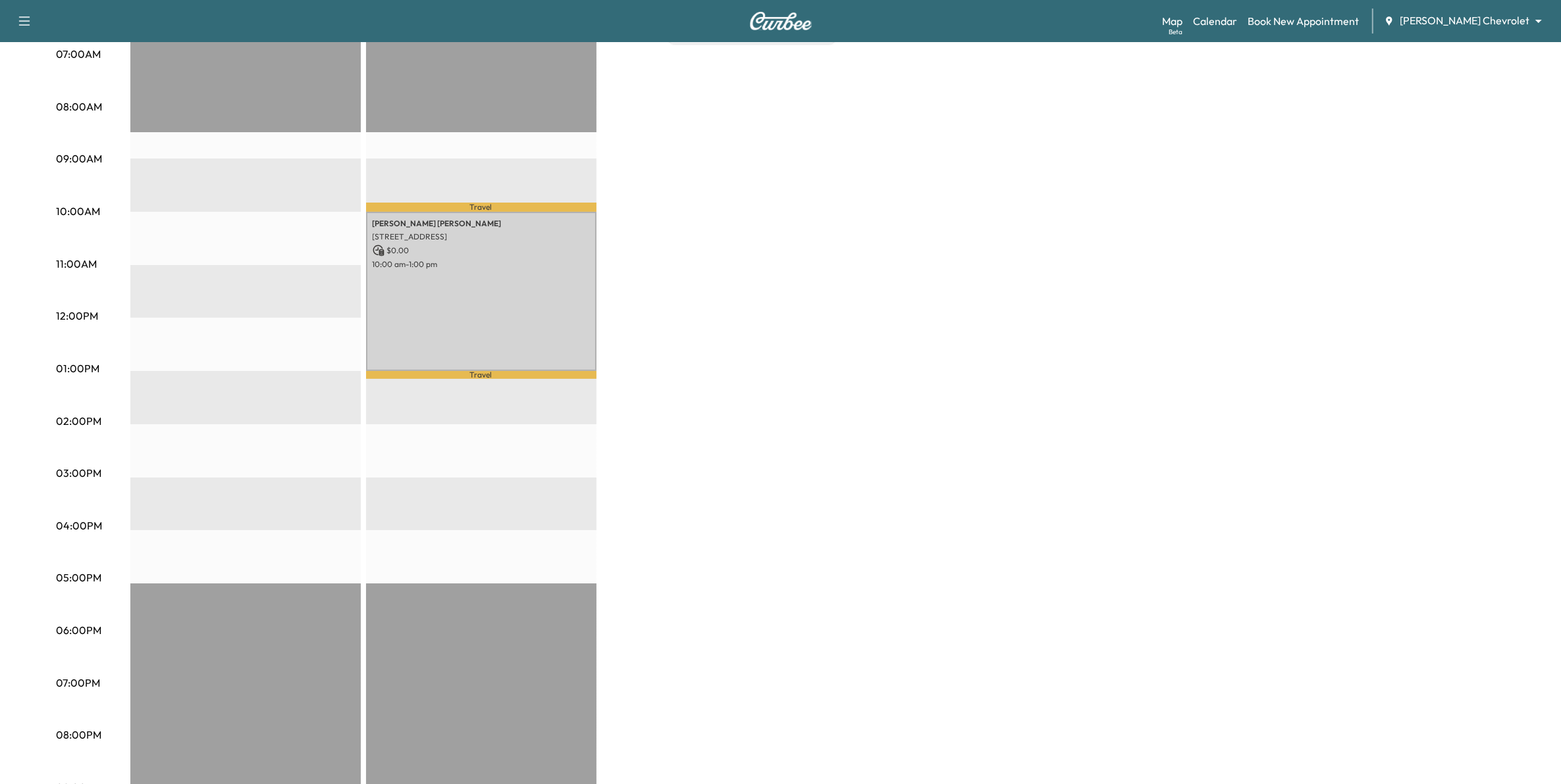
scroll to position [329, 0]
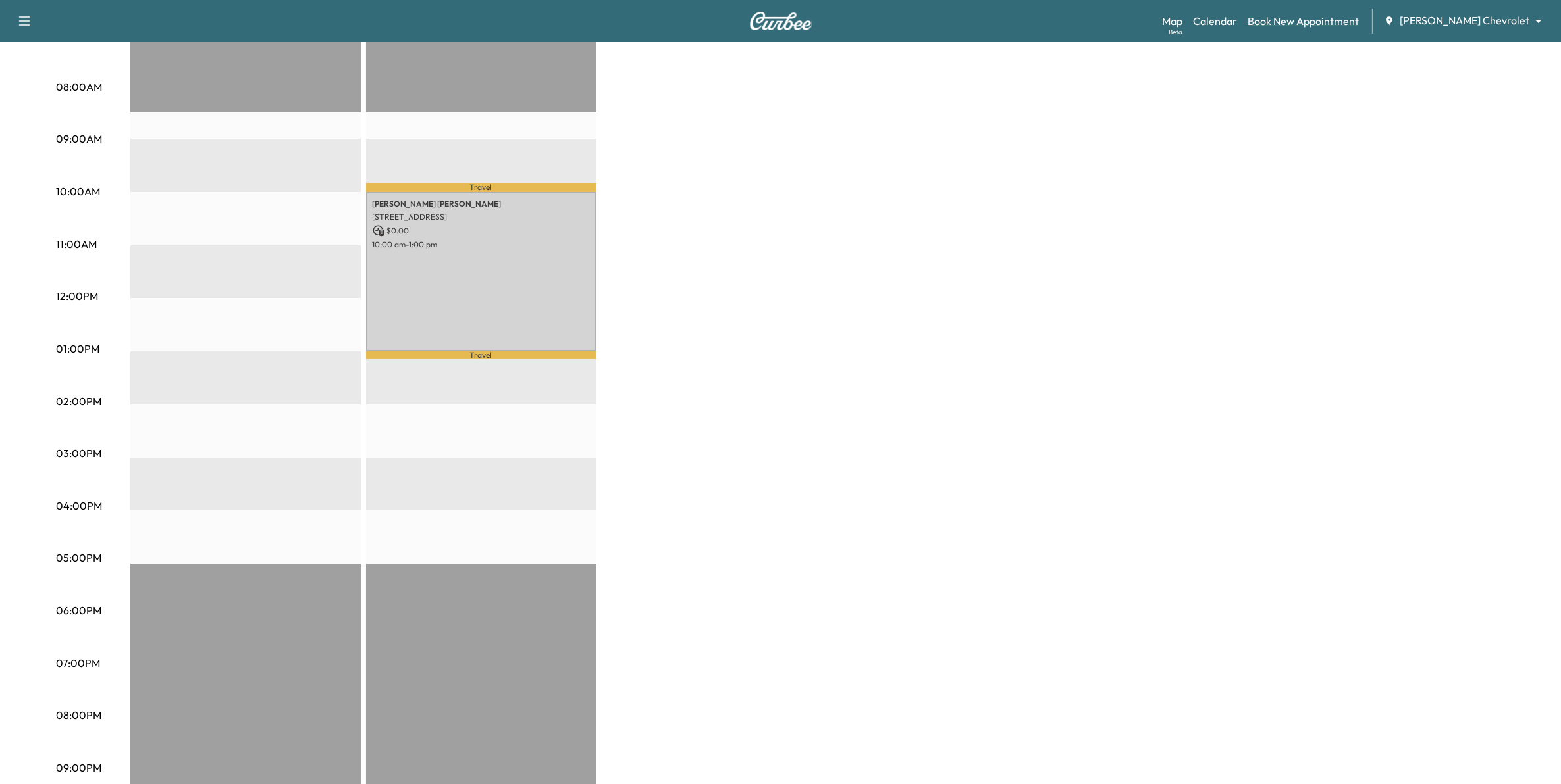
click at [1318, 25] on link "Book New Appointment" at bounding box center [1302, 21] width 111 height 16
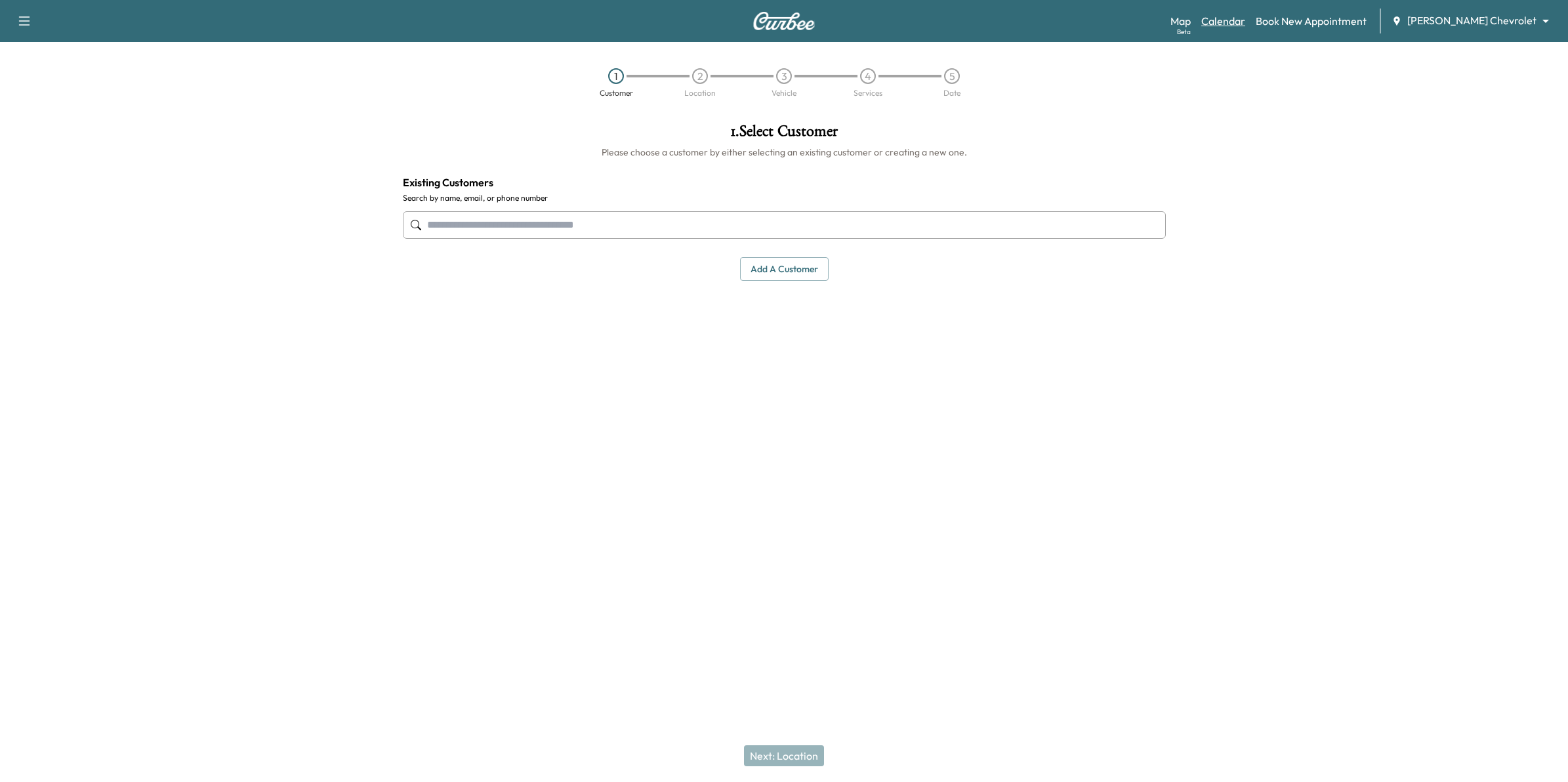
click at [1245, 24] on link "Calendar" at bounding box center [1222, 21] width 44 height 16
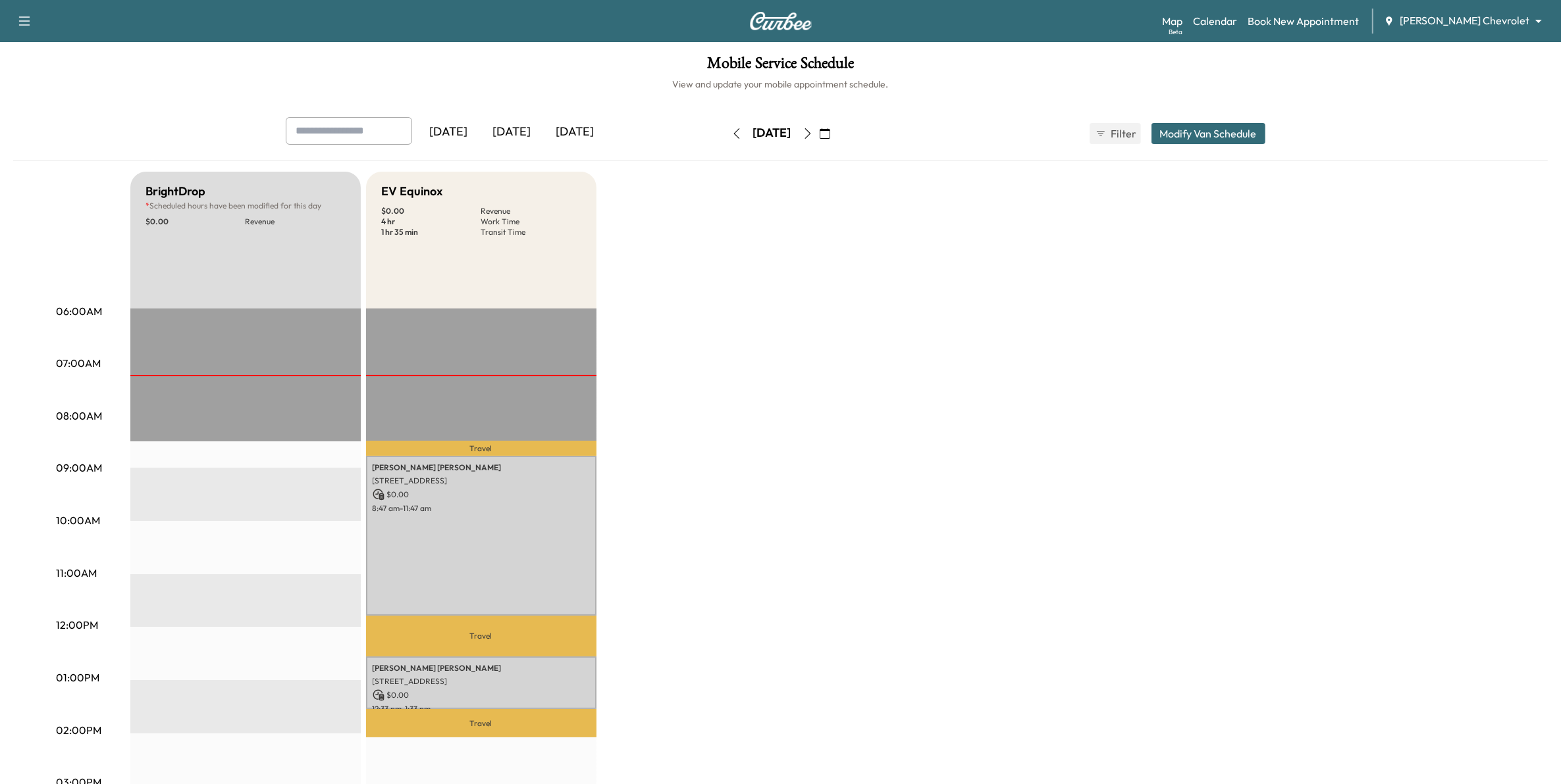
click at [830, 133] on icon "button" at bounding box center [825, 133] width 11 height 11
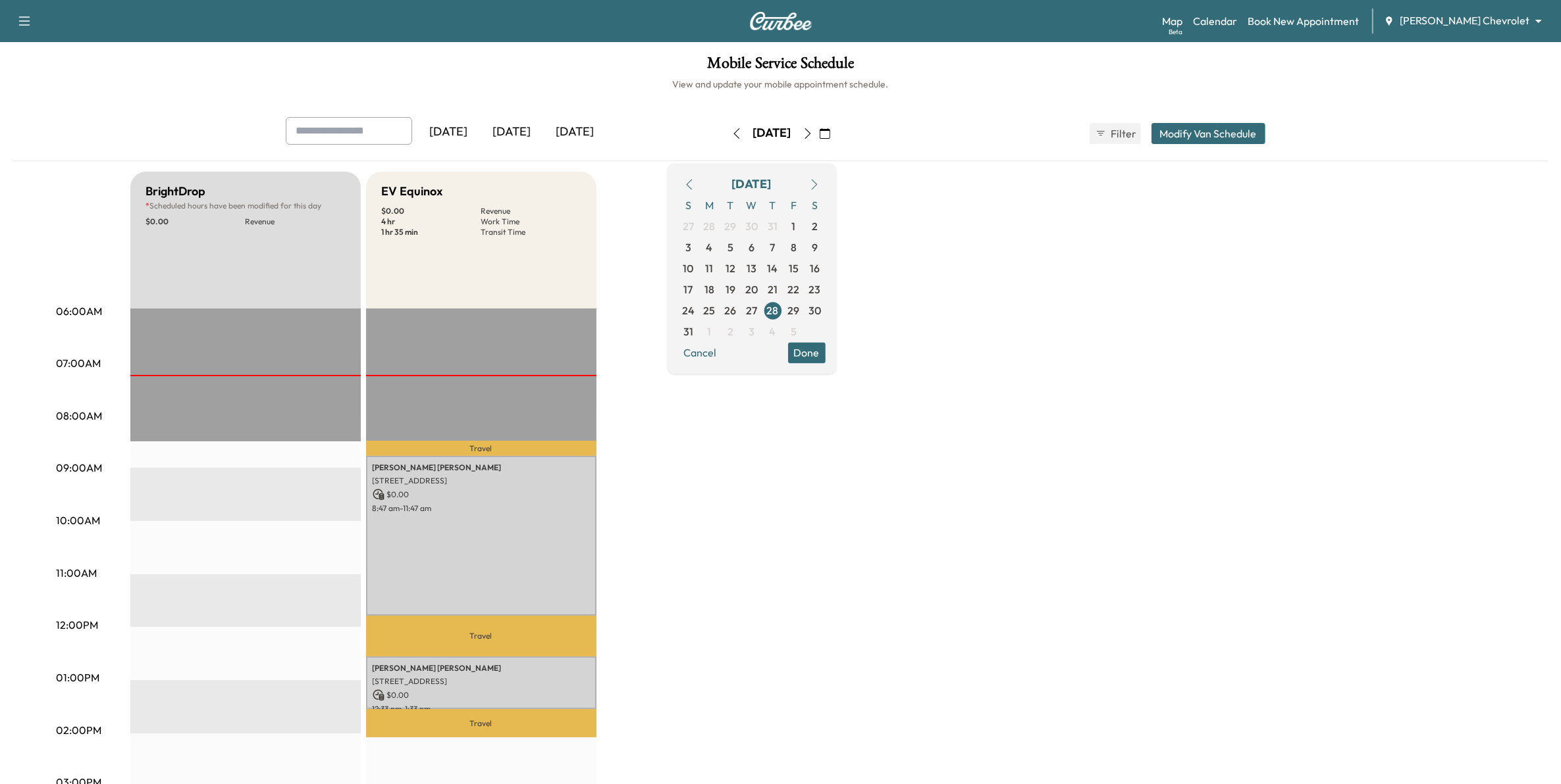
click at [820, 187] on icon "button" at bounding box center [814, 184] width 11 height 11
click at [777, 245] on span "11" at bounding box center [773, 247] width 8 height 16
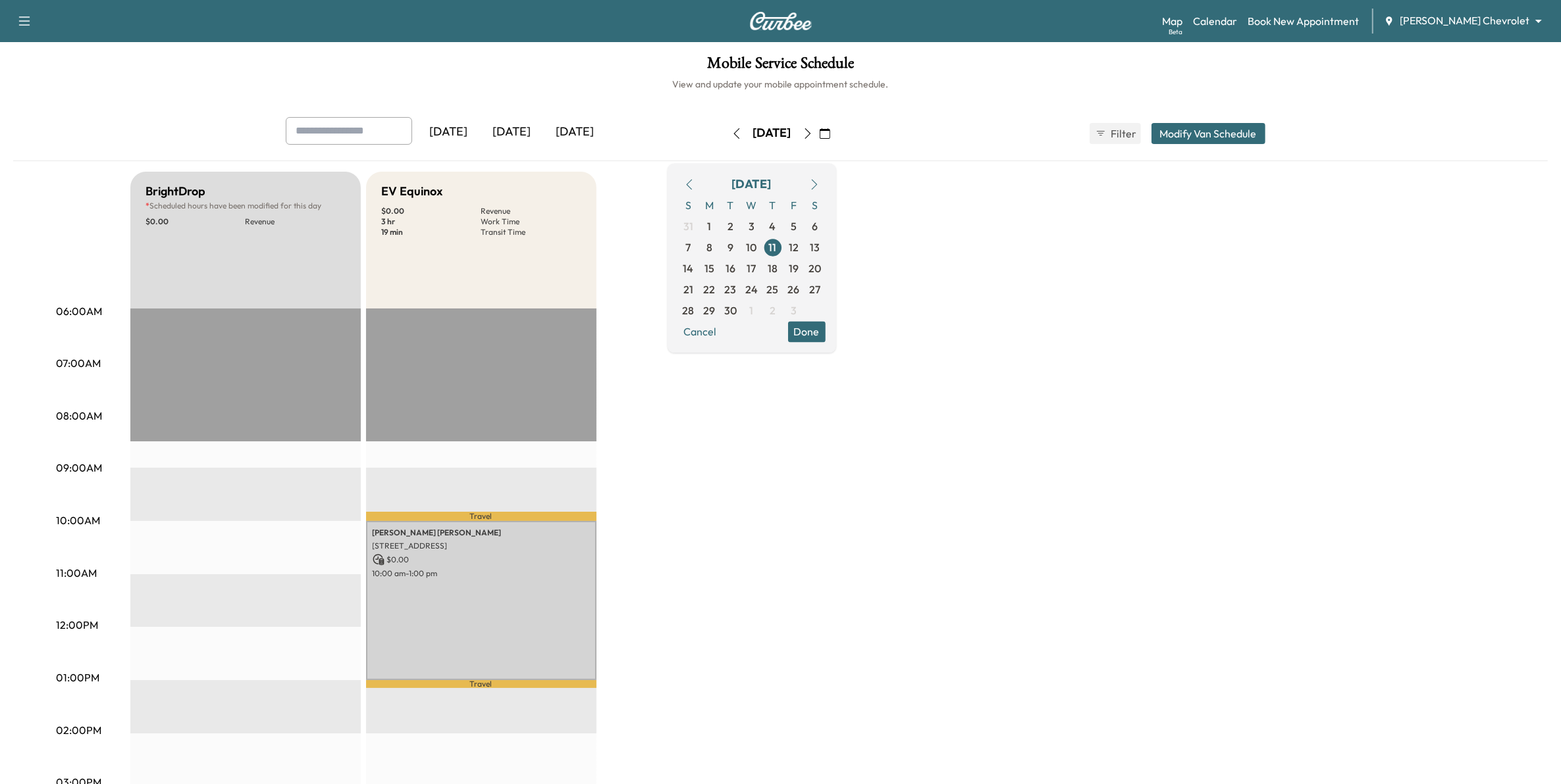
click at [1211, 128] on button "Modify Van Schedule" at bounding box center [1208, 133] width 114 height 21
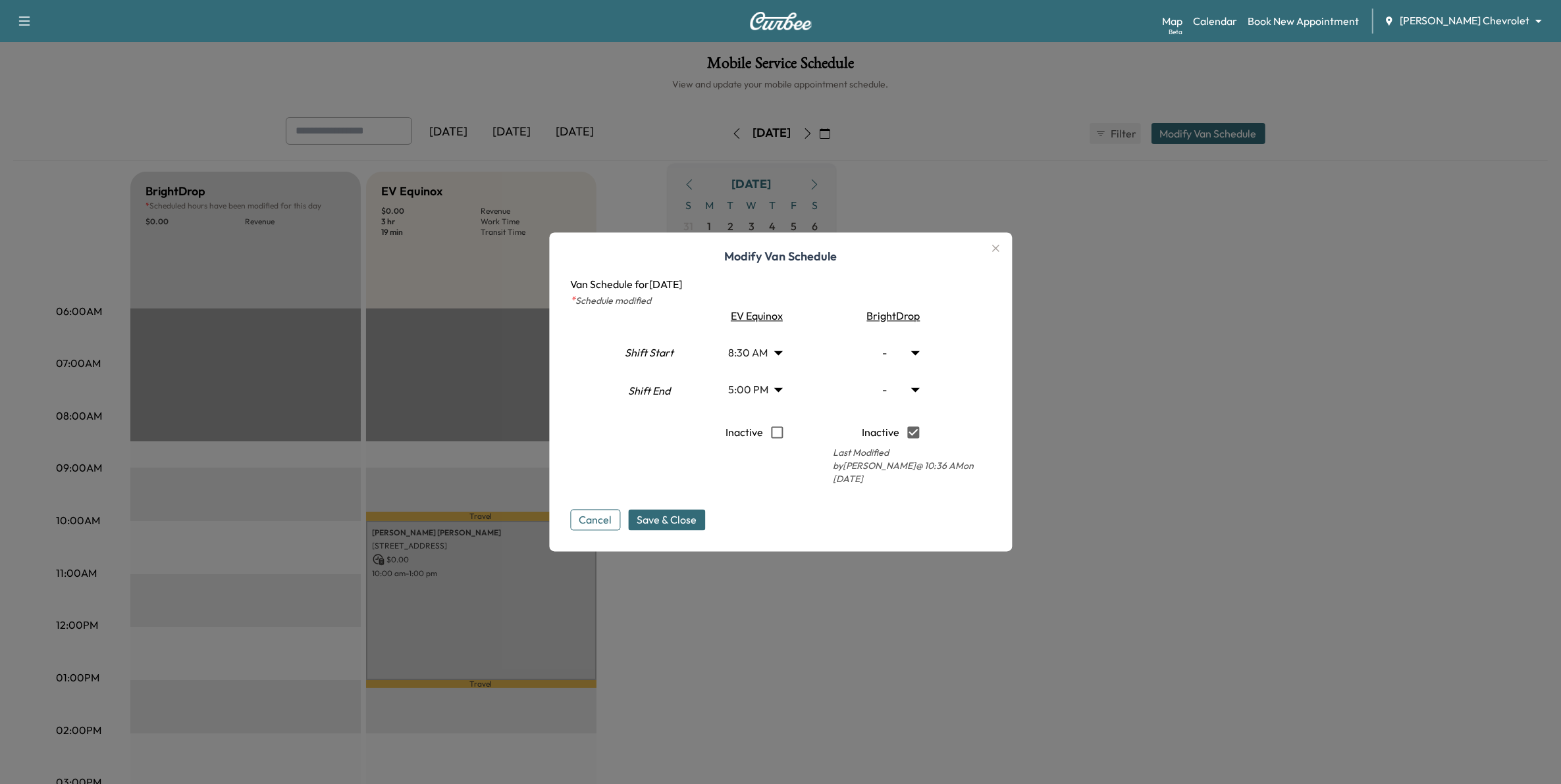
click at [782, 401] on body "Support Log Out Map Beta Calendar Book New Appointment Mauer Chevrolet ********…" at bounding box center [780, 392] width 1561 height 784
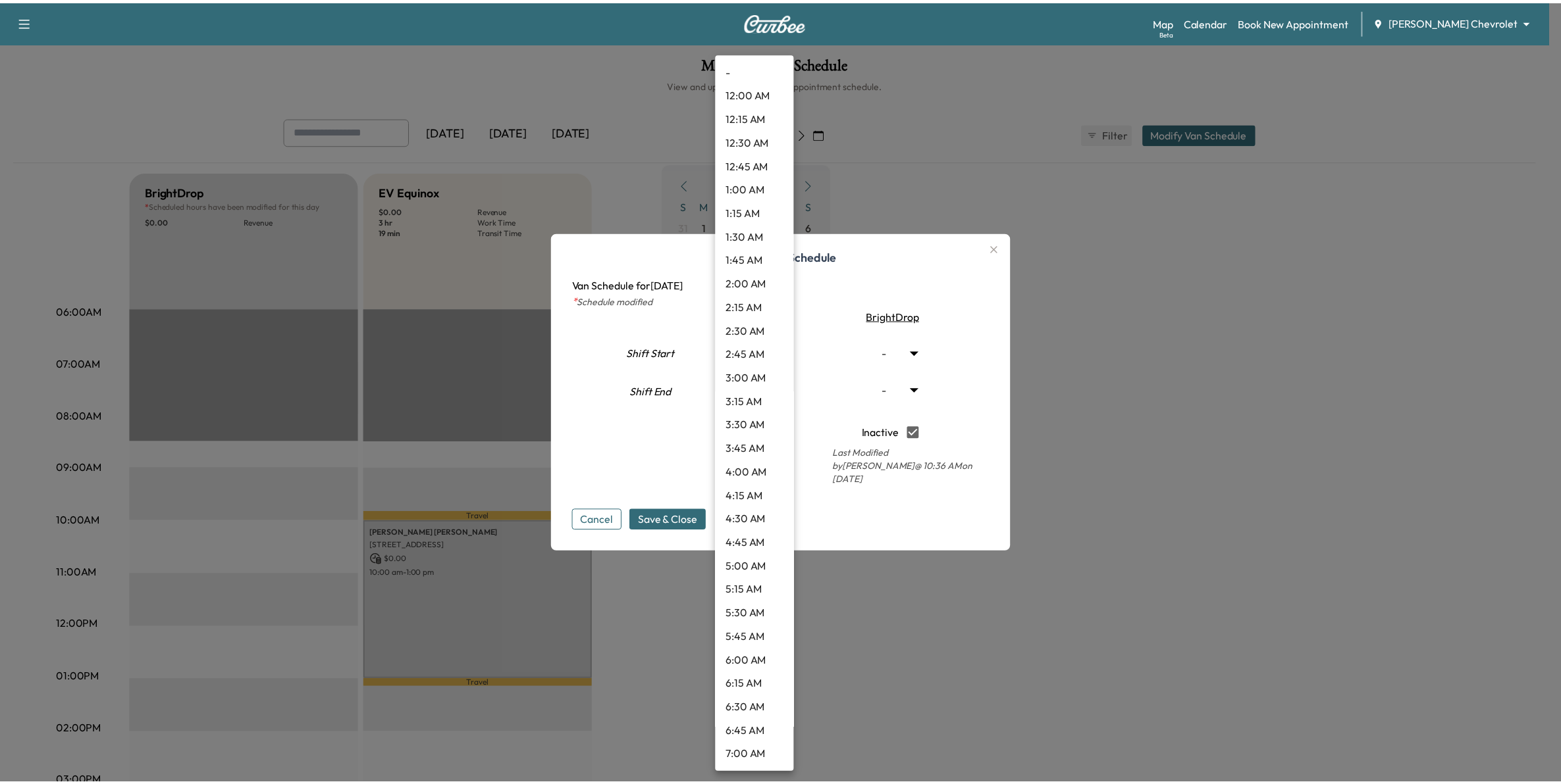
scroll to position [1290, 0]
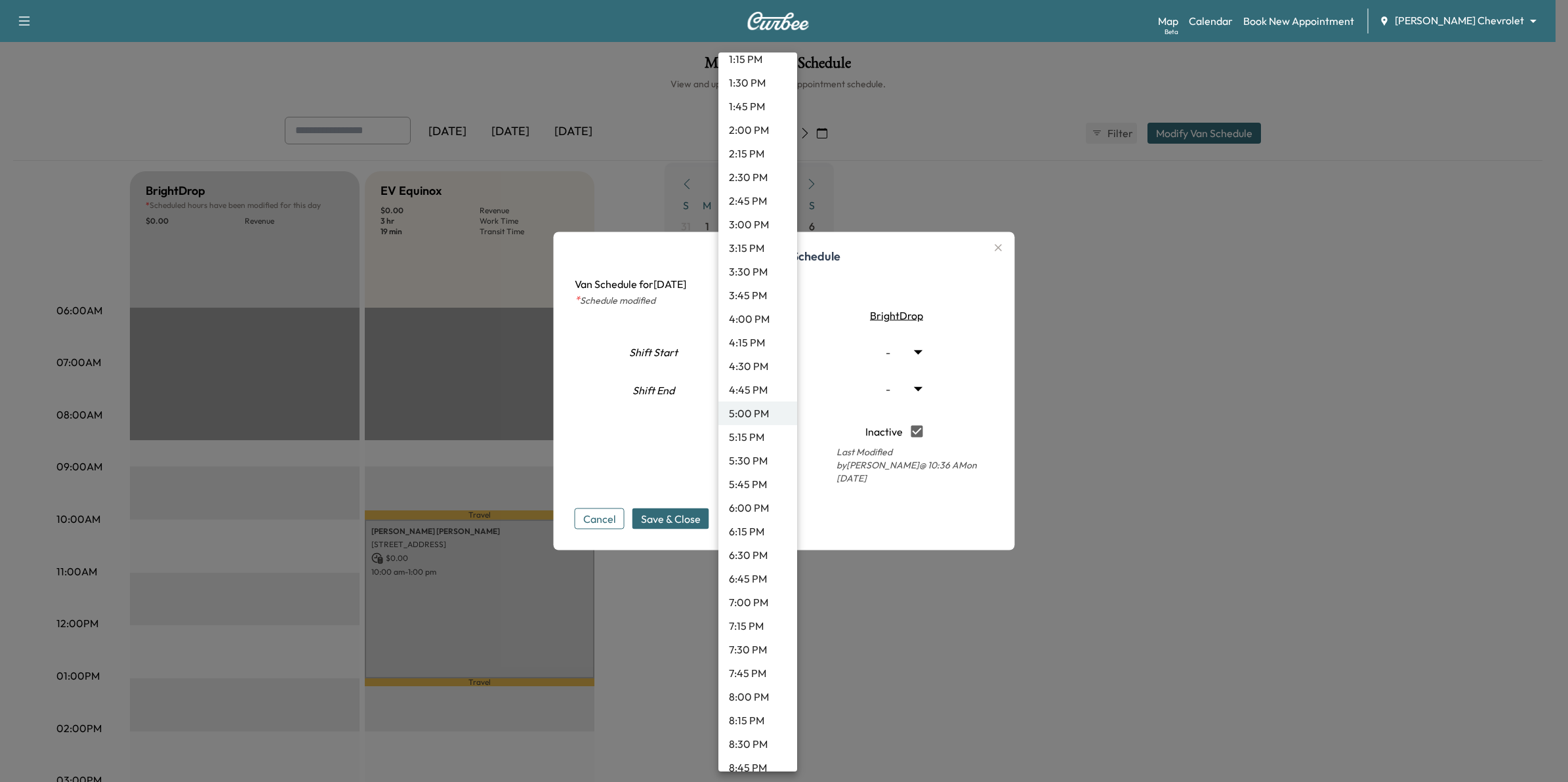
click at [759, 665] on li "7:45 PM" at bounding box center [757, 673] width 79 height 24
type input "*****"
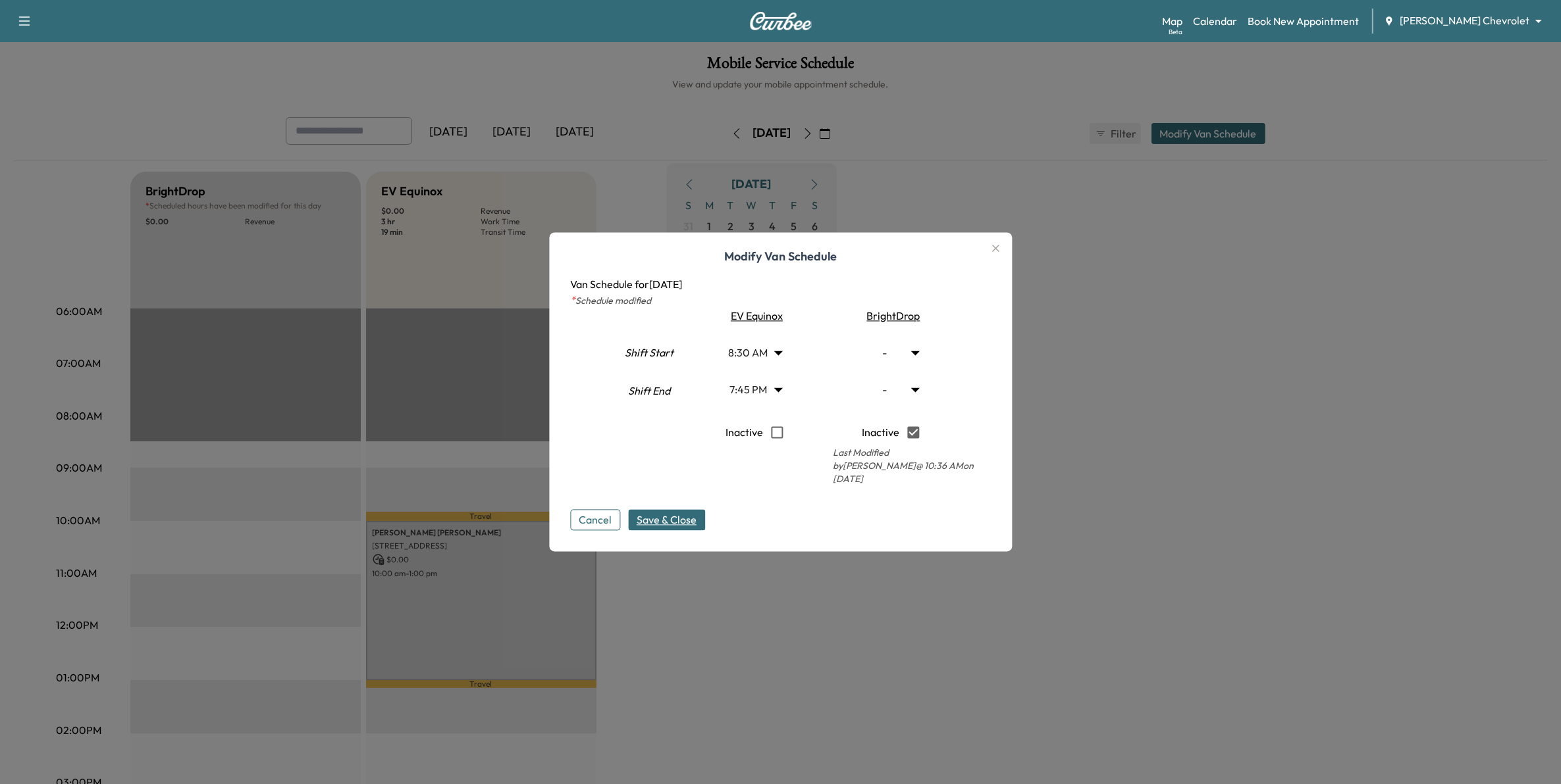
click at [681, 513] on span "Save & Close" at bounding box center [666, 520] width 60 height 16
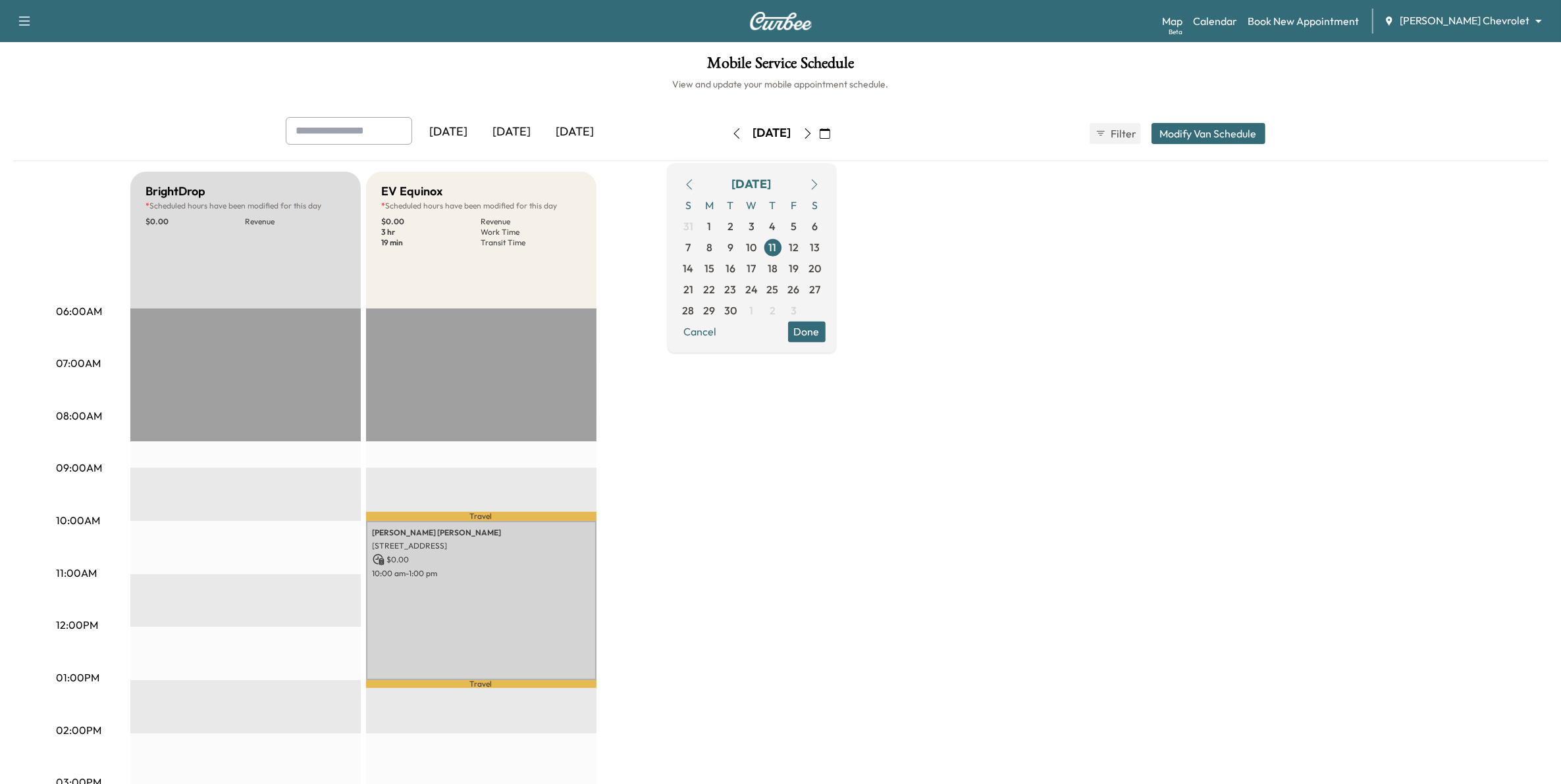
click at [1019, 166] on div "Yesterday Today Tomorrow Thursday, September 11 September 2025 S M T W T F S 31…" at bounding box center [780, 638] width 1534 height 1042
click at [826, 333] on button "Done" at bounding box center [807, 331] width 38 height 21
